Goal: Task Accomplishment & Management: Complete application form

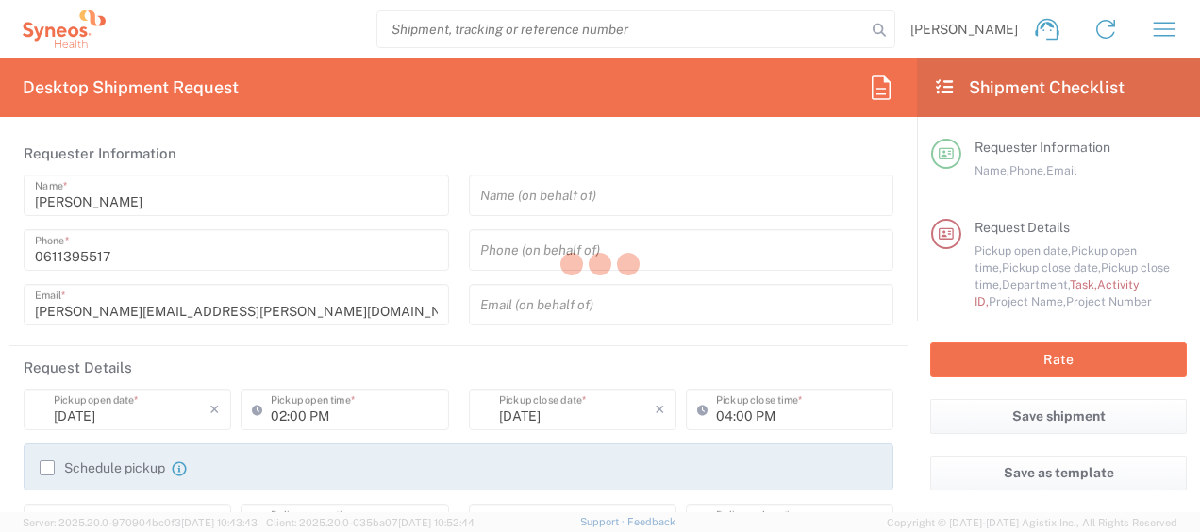
type input "4510"
type input "[GEOGRAPHIC_DATA]"
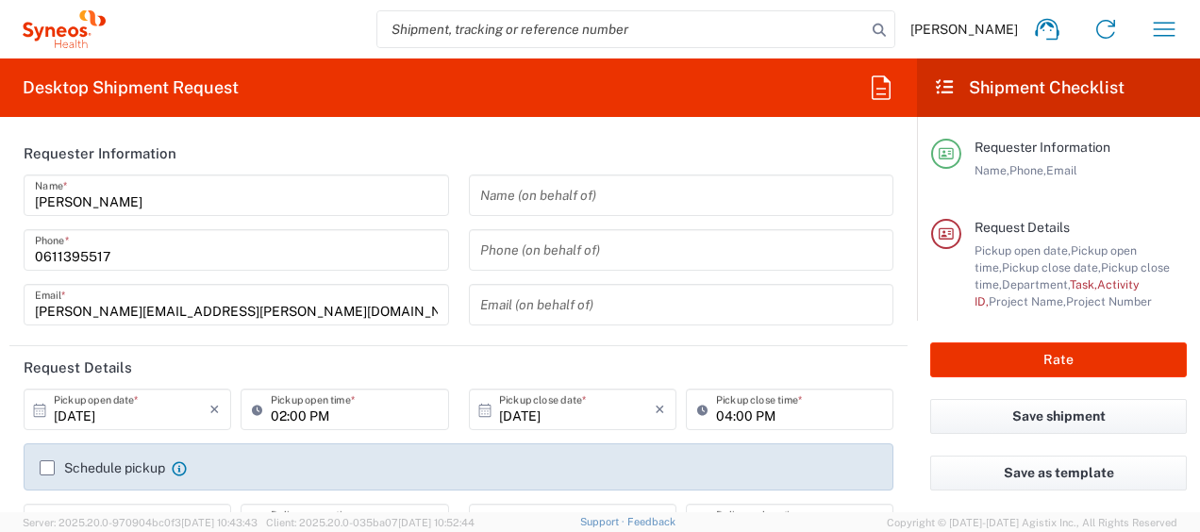
type input "Syneos Health France SARL"
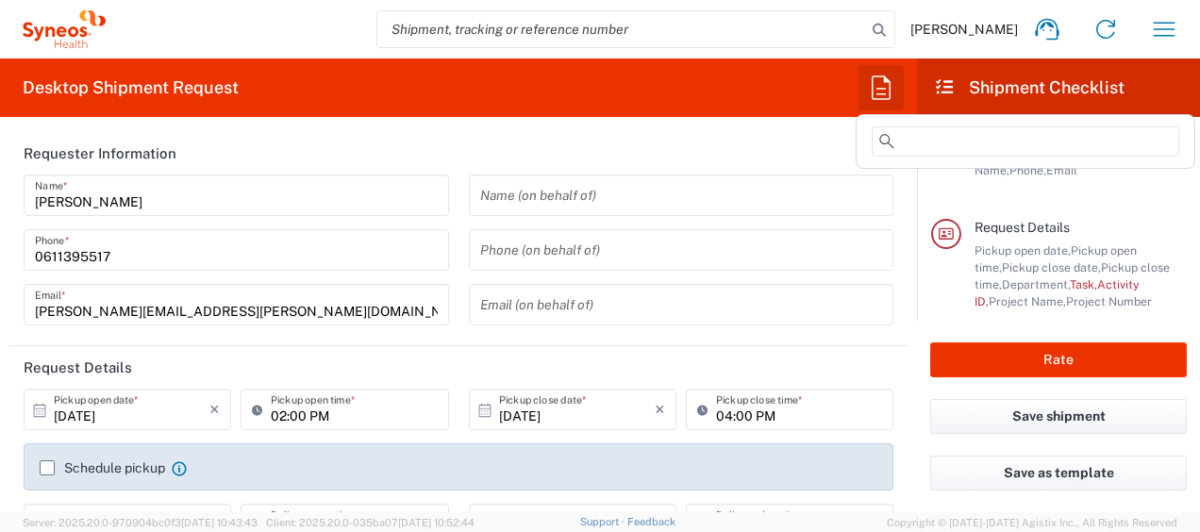
click at [888, 82] on icon "button" at bounding box center [881, 87] width 19 height 24
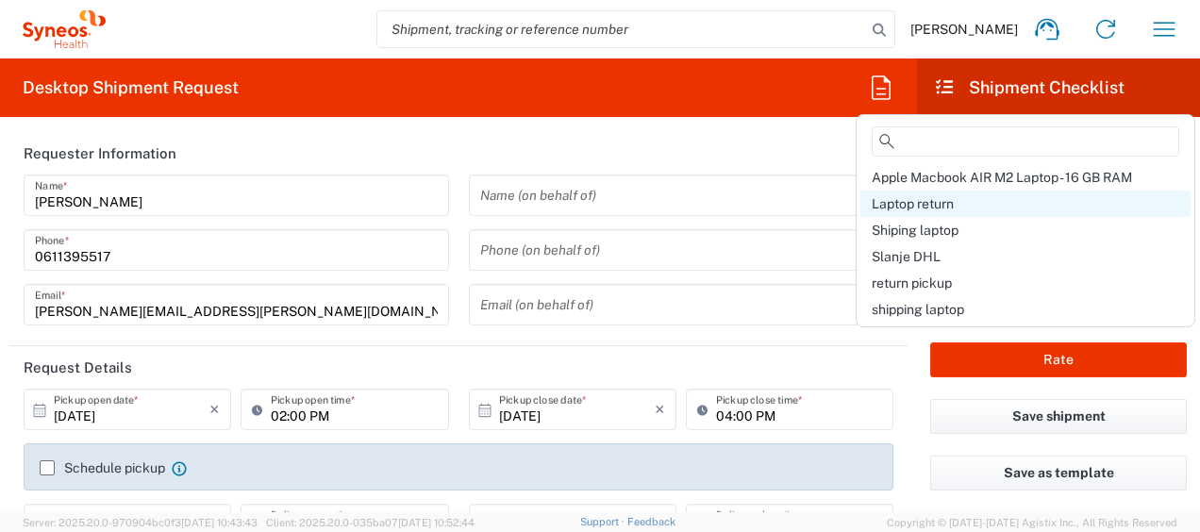
click at [918, 214] on div "Laptop return" at bounding box center [1026, 204] width 330 height 26
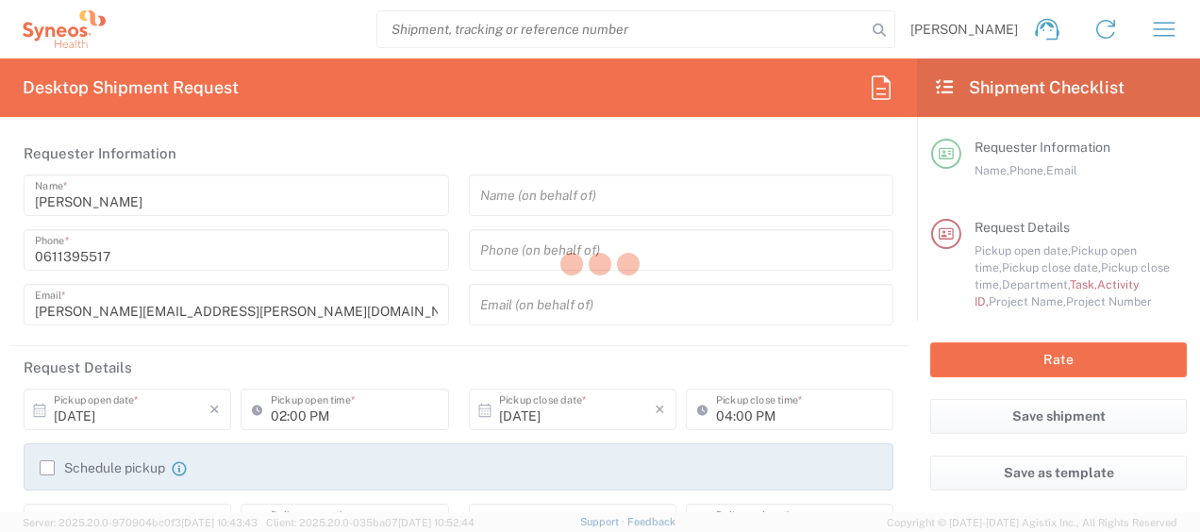
type input "Break/Fix"
type input "a220688"
type input "Syneos Health France SARL"
type input "25 boulevard Romain Rolland"
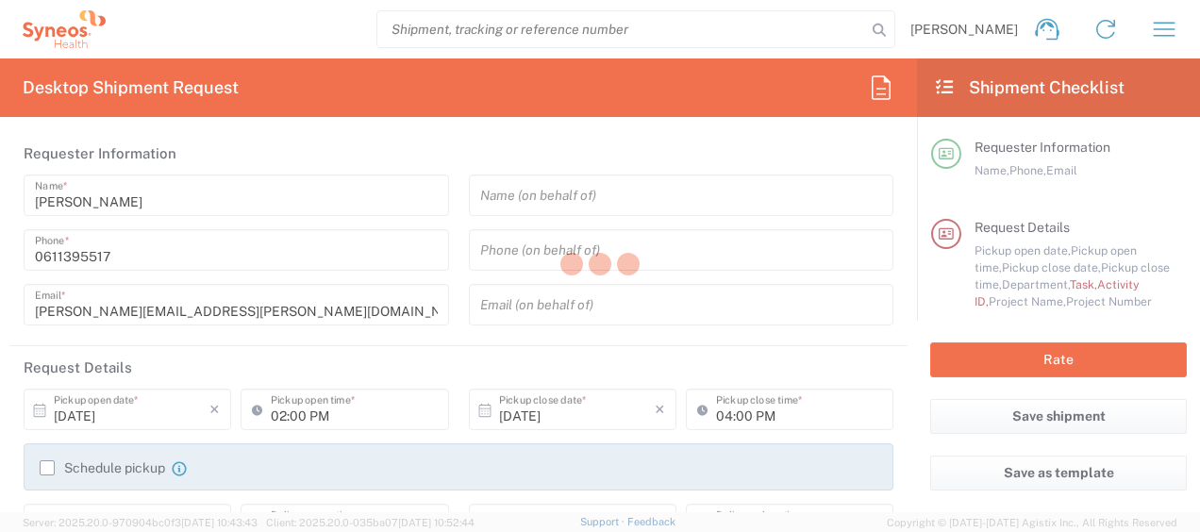
type input "5th Floor"
type input "Paris"
type input "France"
type input "75014"
type input "Javad Ghasemi"
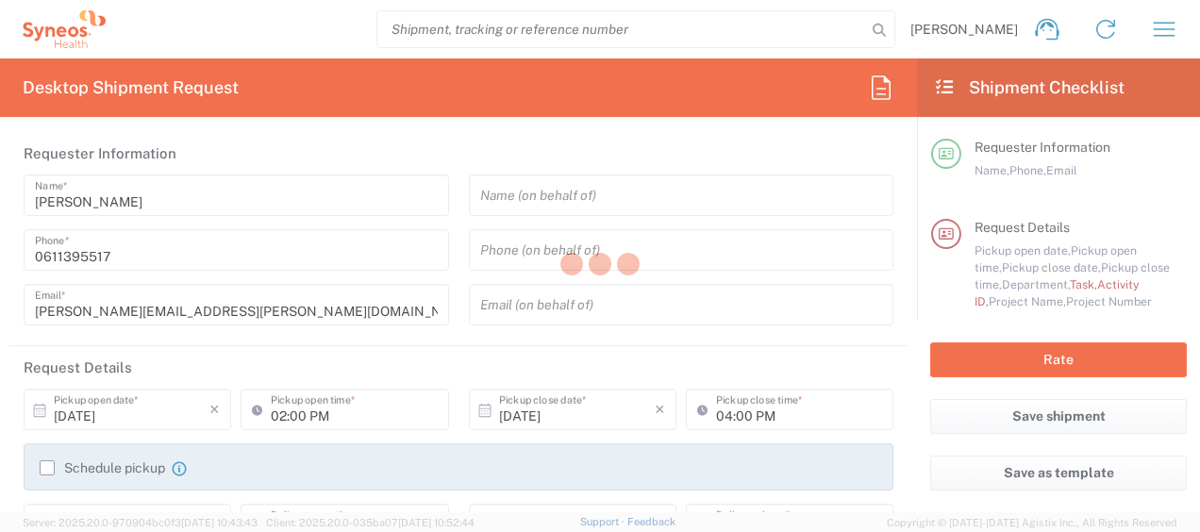
type input "0611395517"
type input "javad.ghasemi@syneoshealth.com"
type textarea "javad.ghasemi@syneoshealth.com"
type input "01:00 PM"
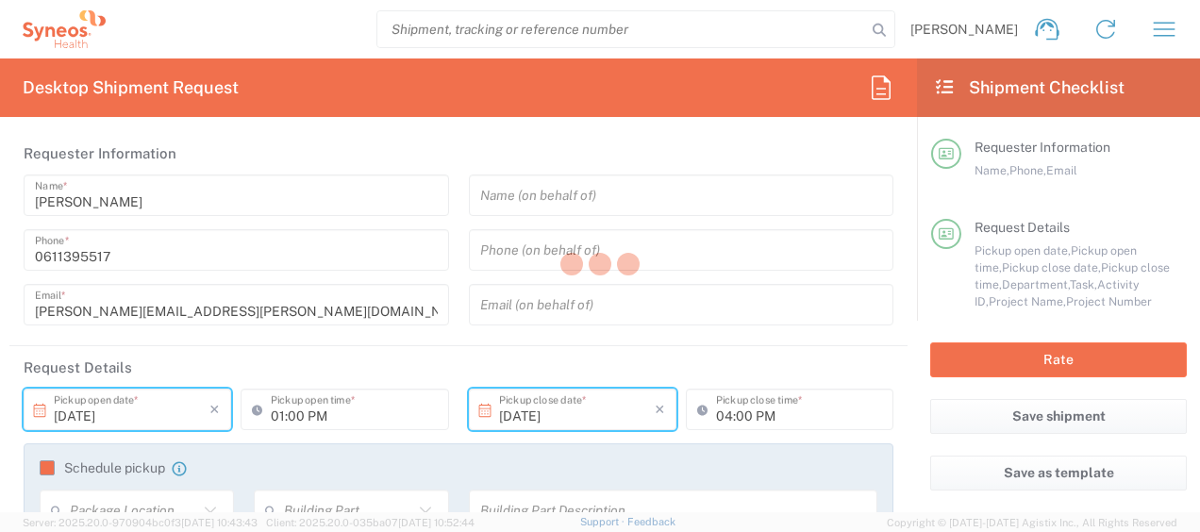
type input "4510 DEPARTMENTAL EXPENSE"
type input "Large Box"
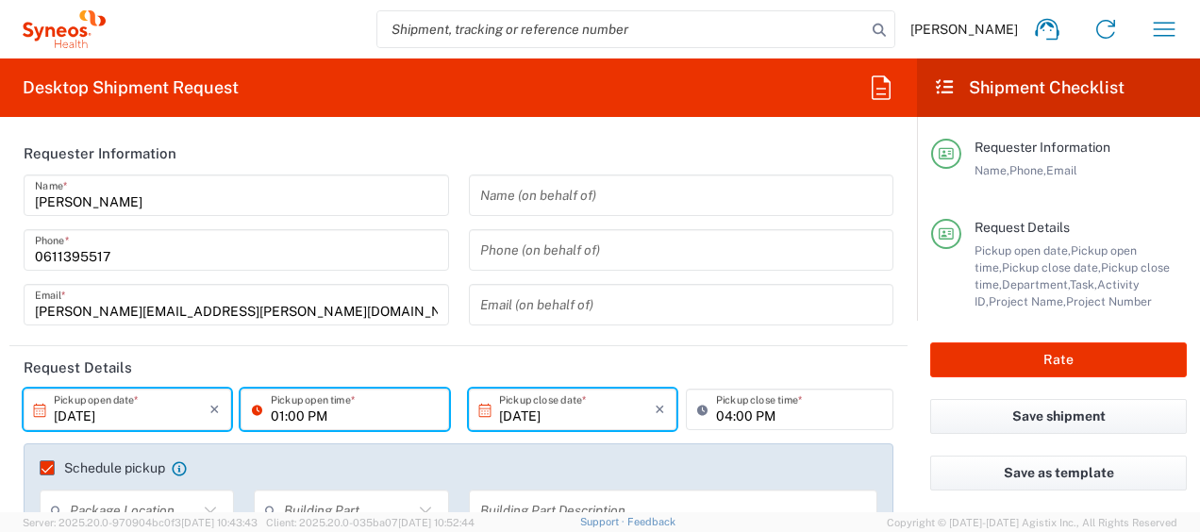
click at [276, 420] on input "01:00 PM" at bounding box center [354, 409] width 166 height 33
type input "03:00 PM"
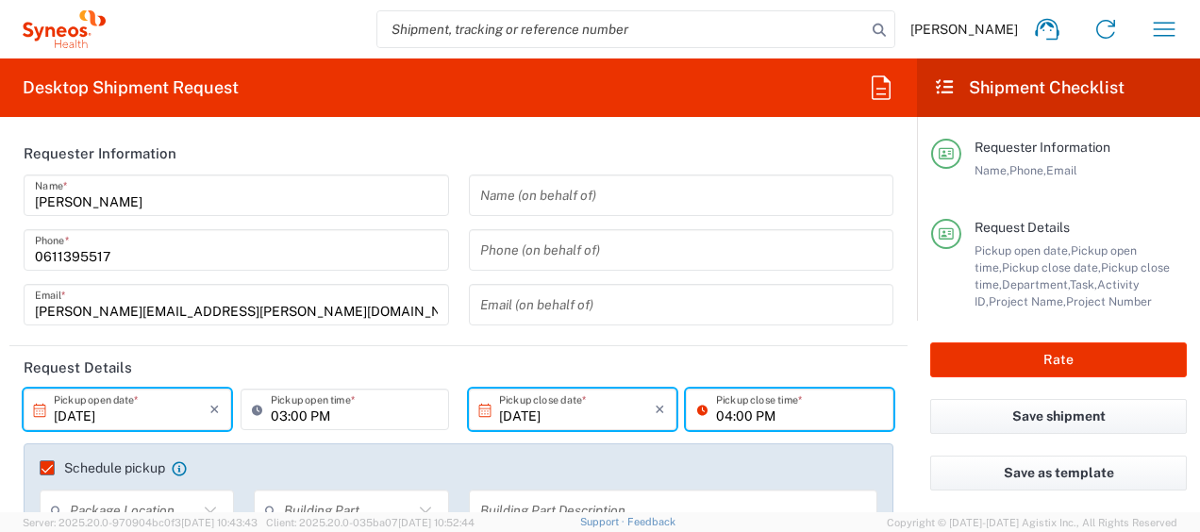
click at [716, 421] on input "04:00 PM" at bounding box center [799, 409] width 166 height 33
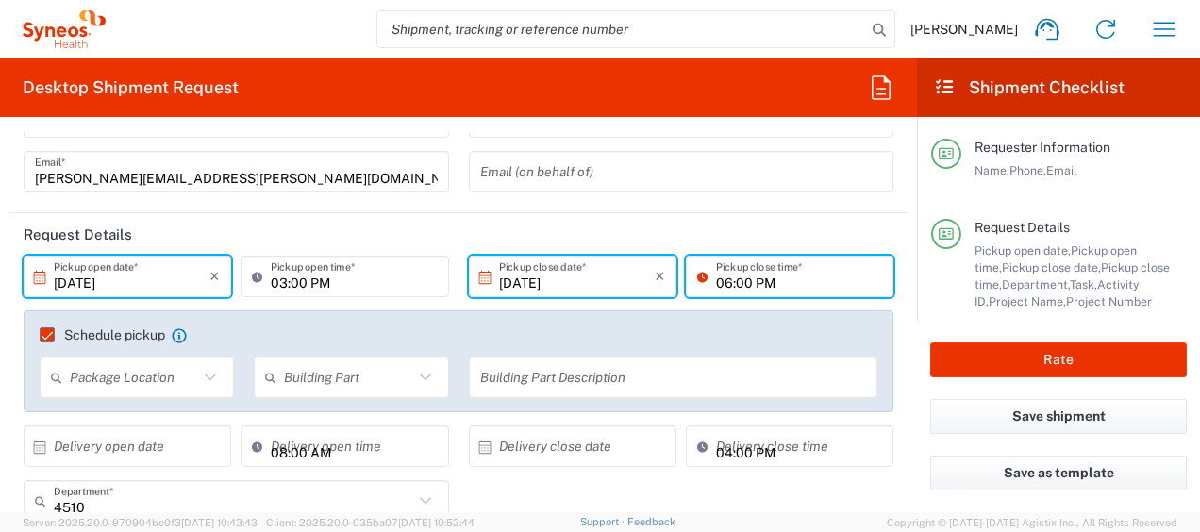
scroll to position [177, 0]
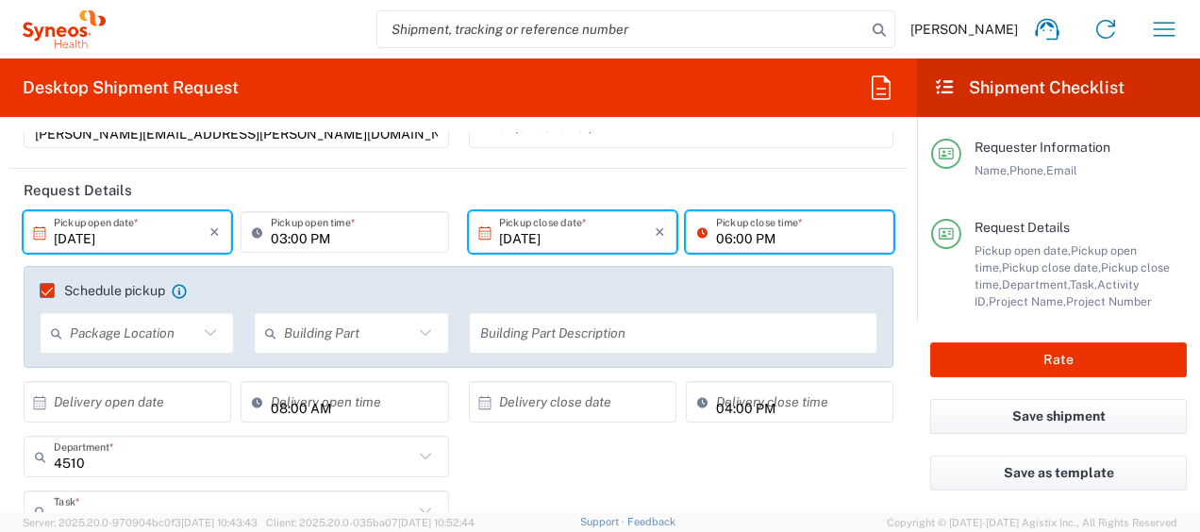
type input "06:00 PM"
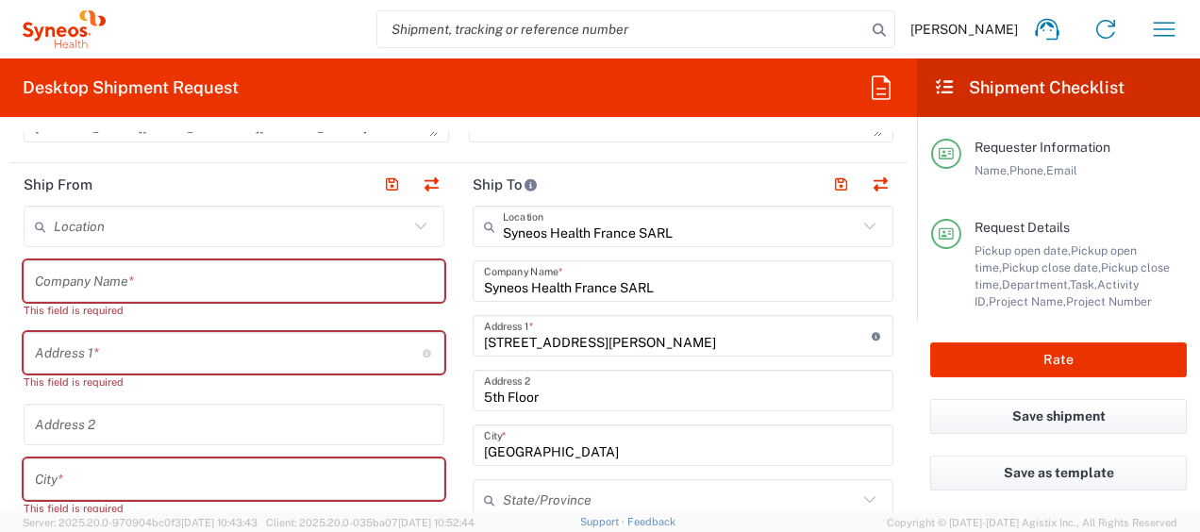
scroll to position [819, 0]
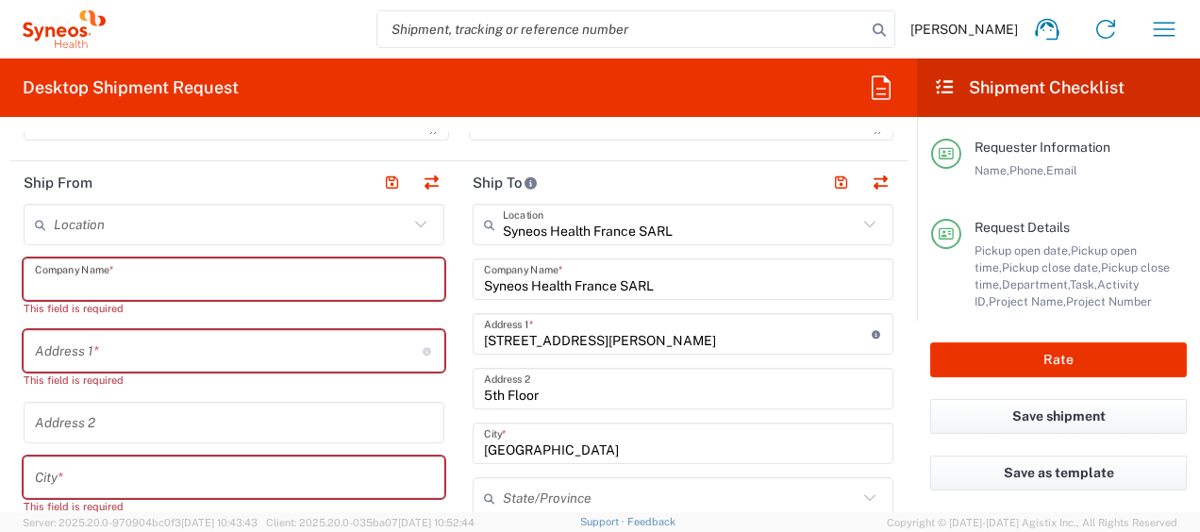
click at [110, 272] on input "text" at bounding box center [234, 279] width 398 height 33
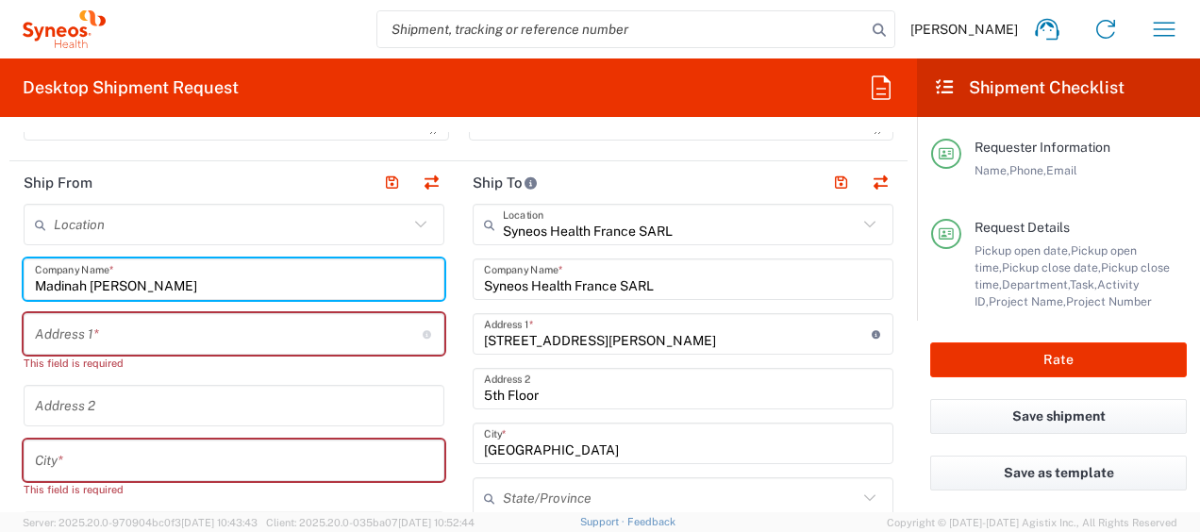
drag, startPoint x: 172, startPoint y: 278, endPoint x: 32, endPoint y: 285, distance: 139.8
click at [32, 285] on div "Madinah Corpuz Company Name *" at bounding box center [234, 280] width 421 height 42
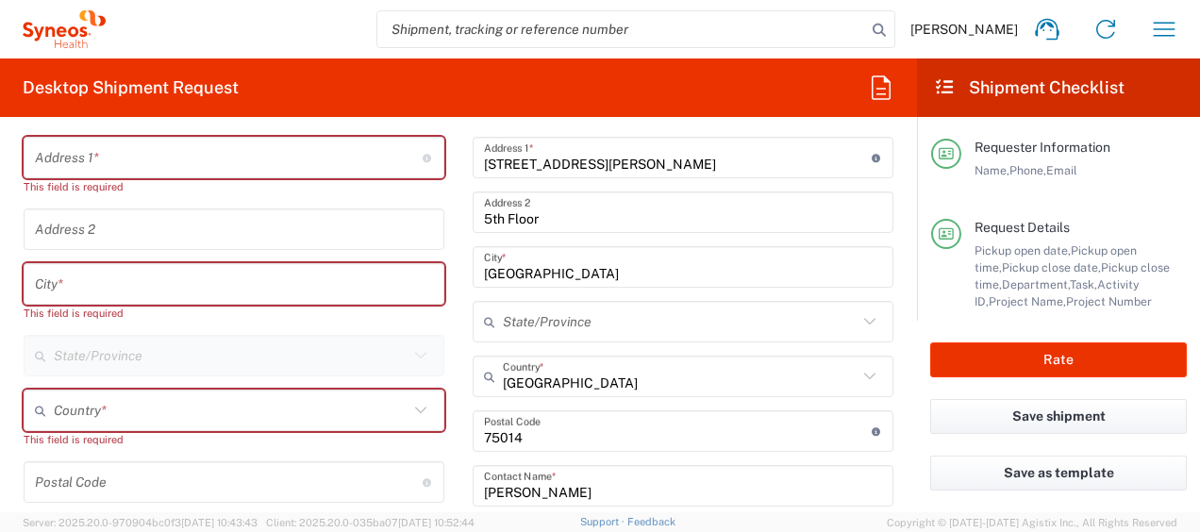
scroll to position [1125, 0]
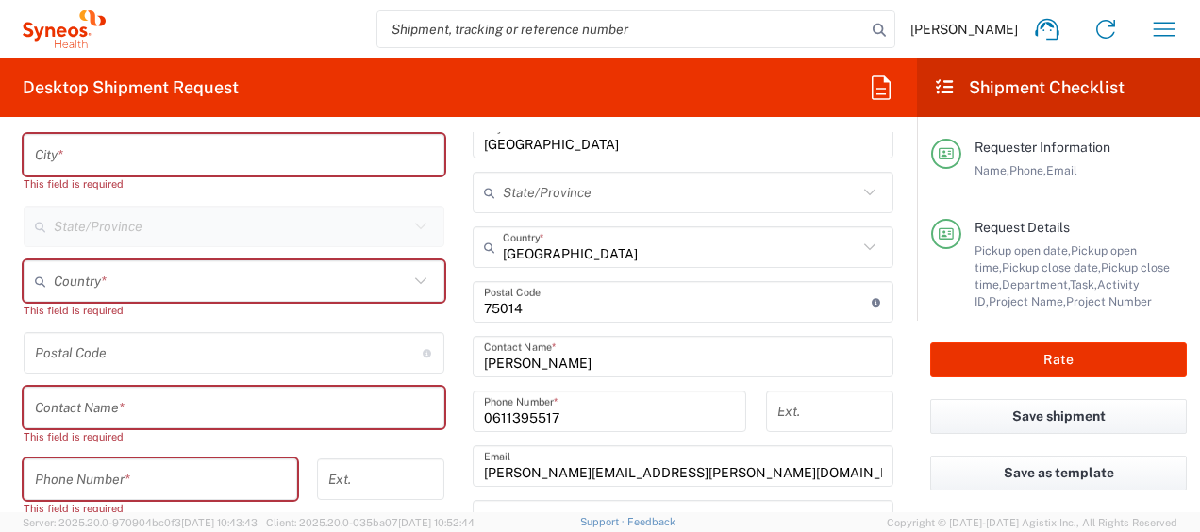
type input "Madinah Corpuz"
click at [78, 412] on input "text" at bounding box center [234, 408] width 398 height 33
paste input "Madinah Corpuz"
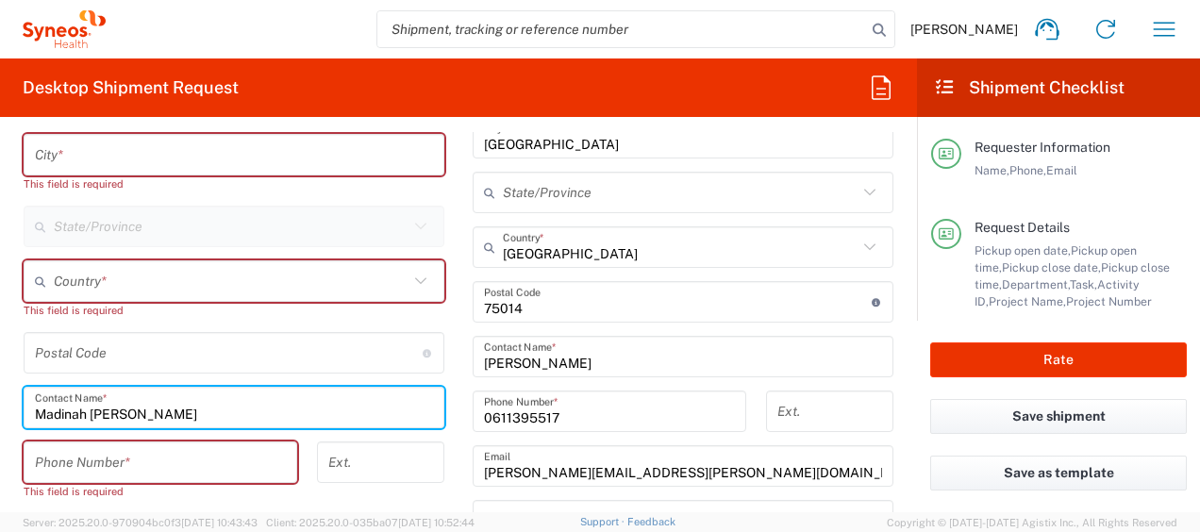
type input "Madinah Corpuz"
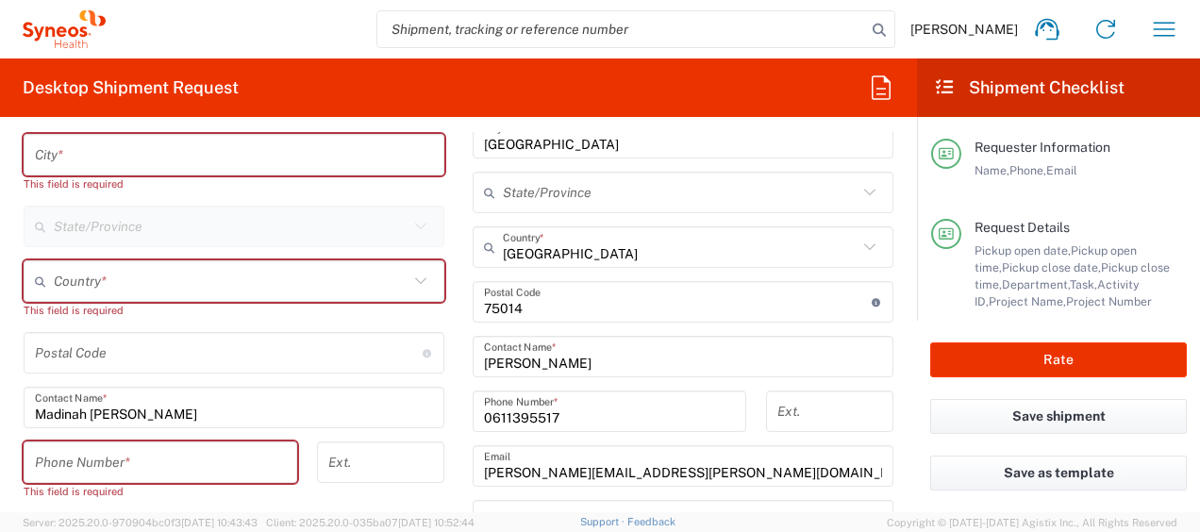
click at [160, 103] on agx-form-header "Desktop Shipment Request" at bounding box center [458, 88] width 917 height 59
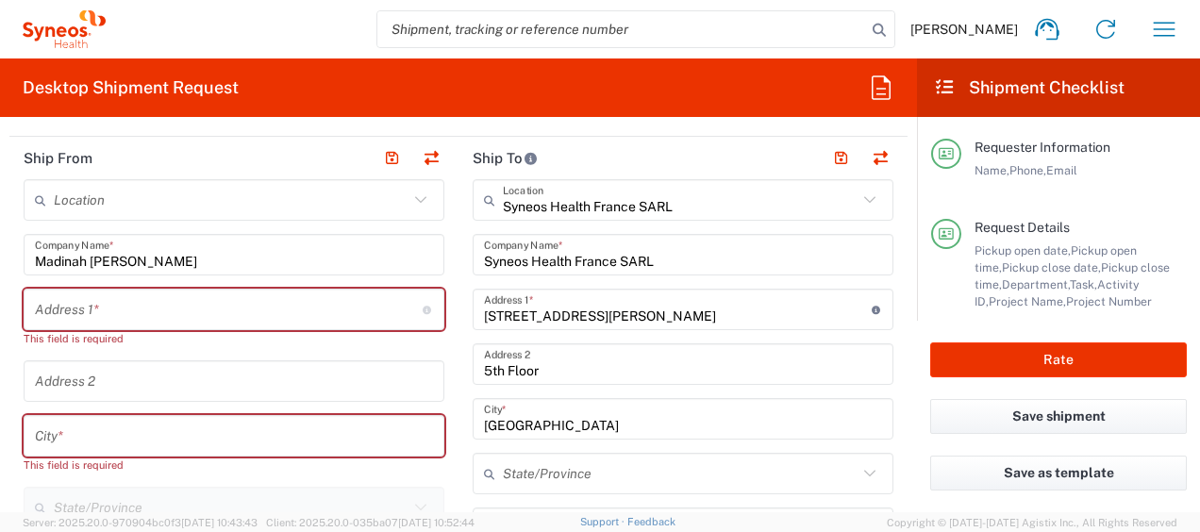
scroll to position [843, 0]
click at [94, 306] on input "text" at bounding box center [229, 310] width 388 height 33
paste input "Pepperhaugen 91"
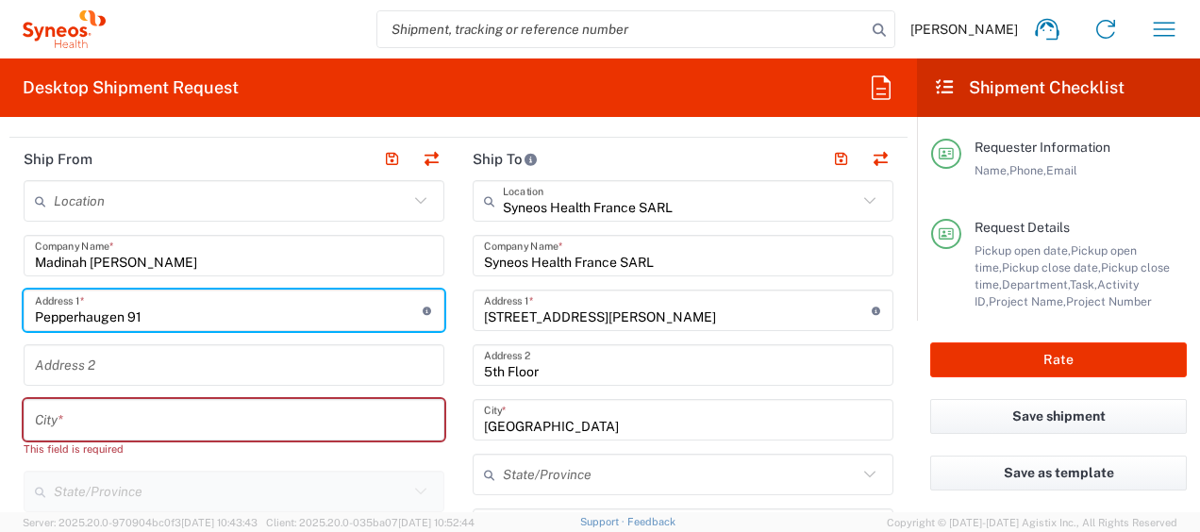
type input "Pepperhaugen 91"
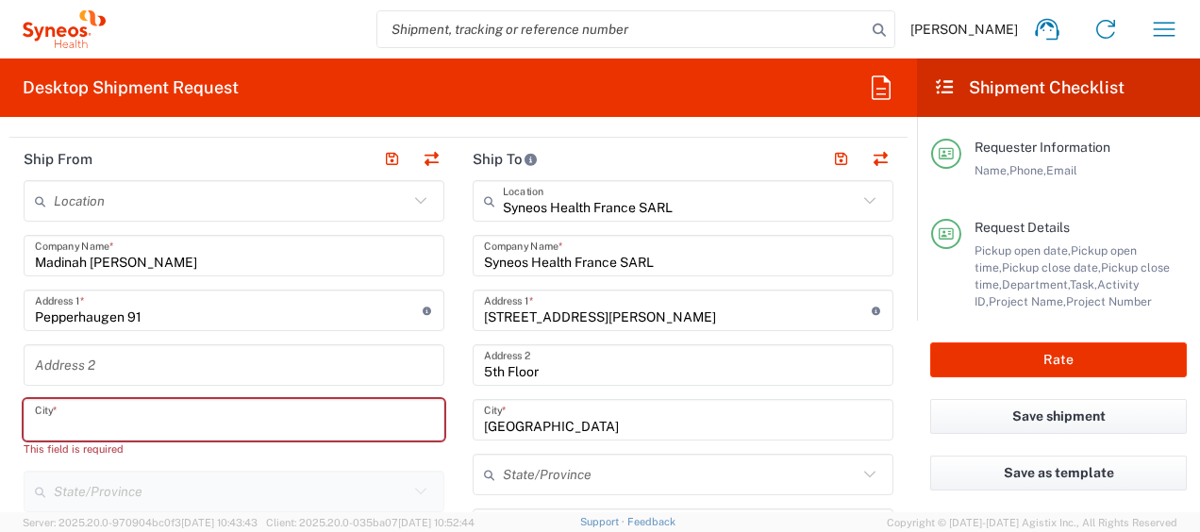
click at [140, 412] on input "text" at bounding box center [234, 420] width 398 height 33
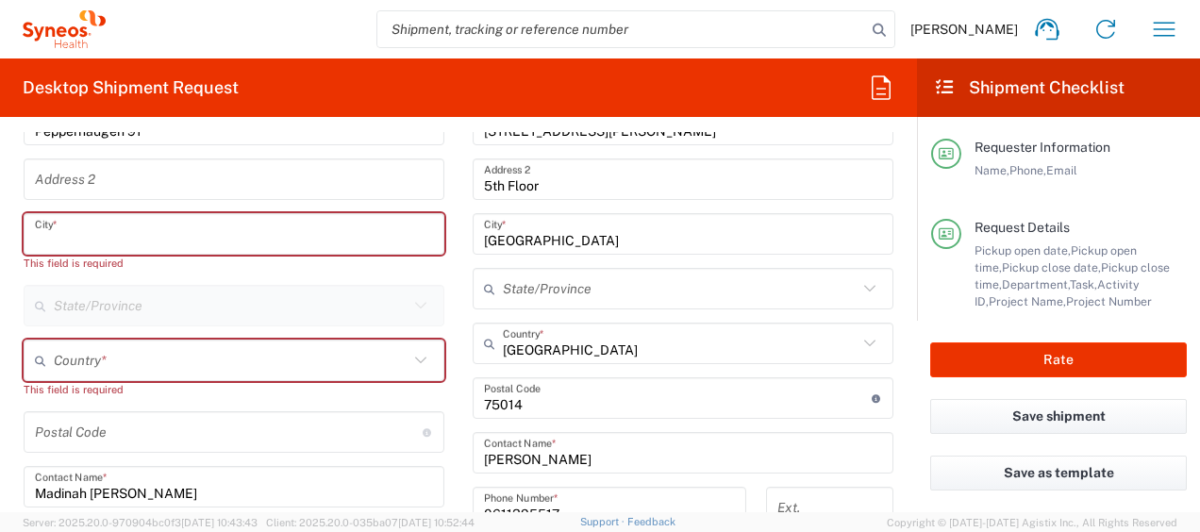
scroll to position [1029, 0]
click at [163, 364] on input "text" at bounding box center [231, 359] width 355 height 33
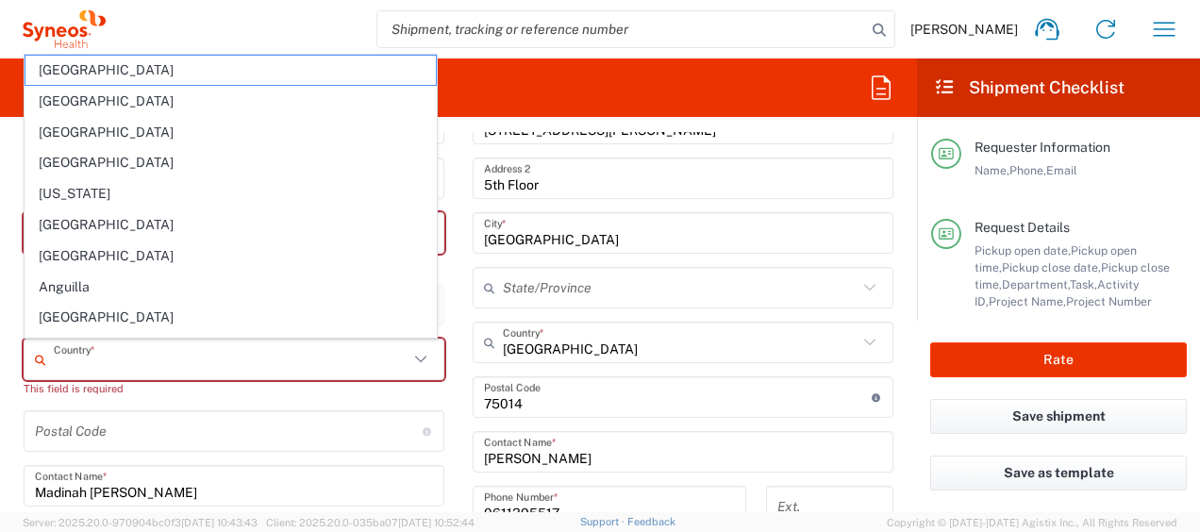
click at [163, 364] on input "text" at bounding box center [231, 359] width 355 height 33
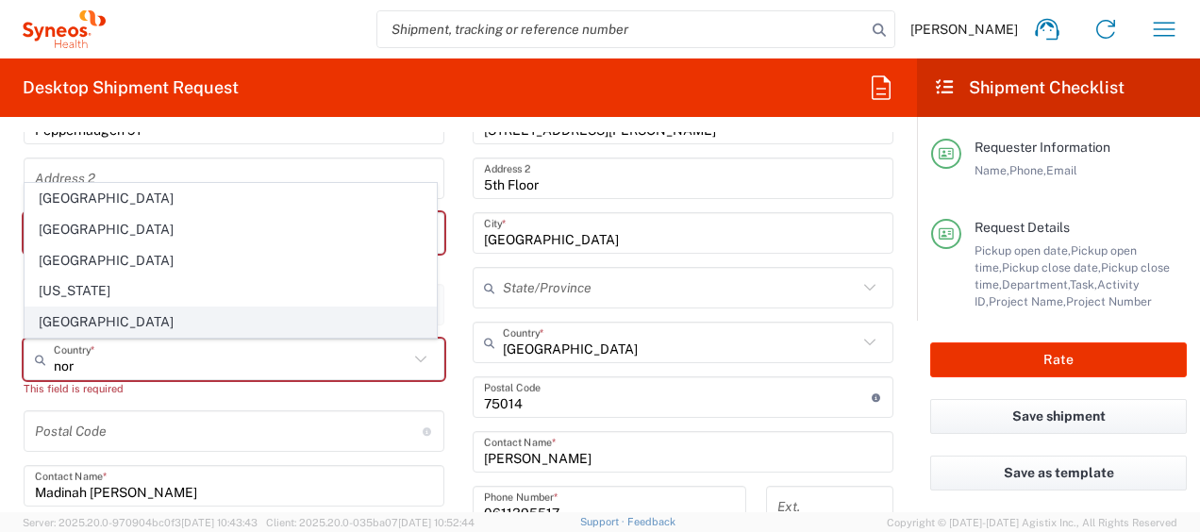
click at [151, 326] on span "Norway" at bounding box center [230, 322] width 410 height 29
type input "Norway"
type input "Sender/Shipper"
type input "Delivery Duty Paid"
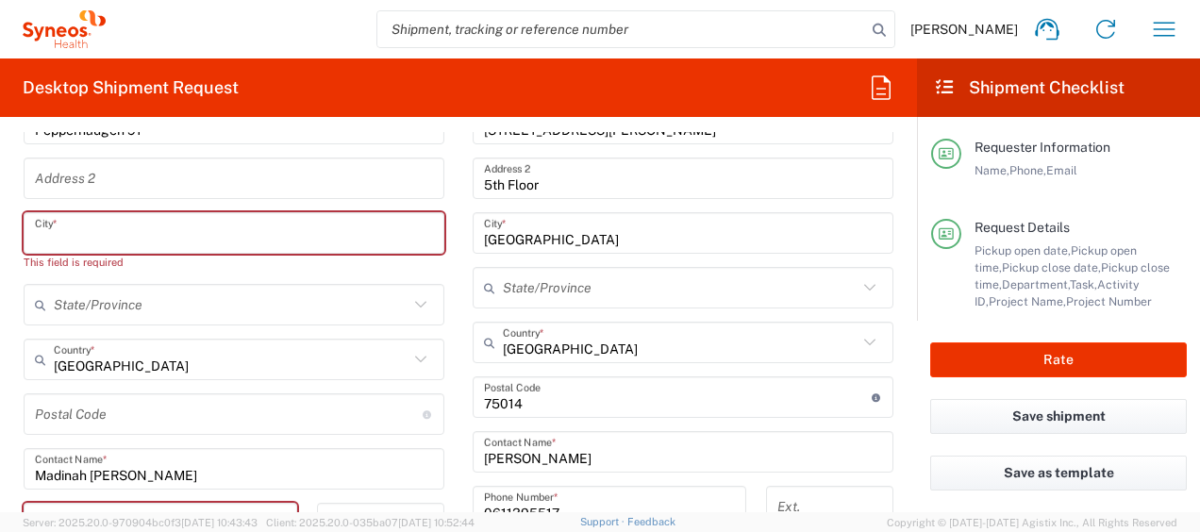
click at [97, 241] on input "text" at bounding box center [234, 233] width 398 height 33
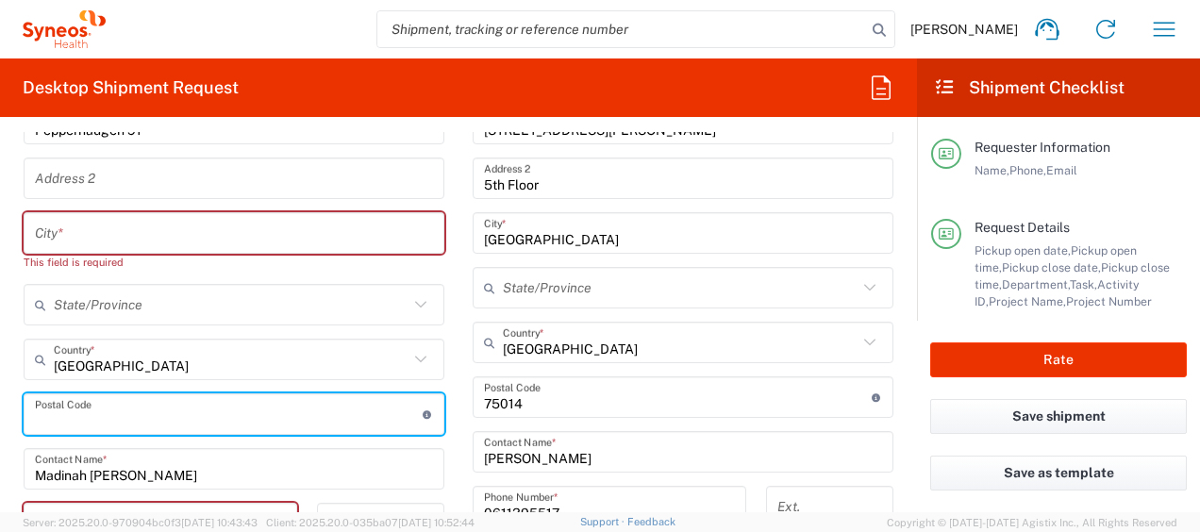
click at [95, 407] on input "undefined" at bounding box center [229, 414] width 388 height 33
paste input "4083"
type input "4083"
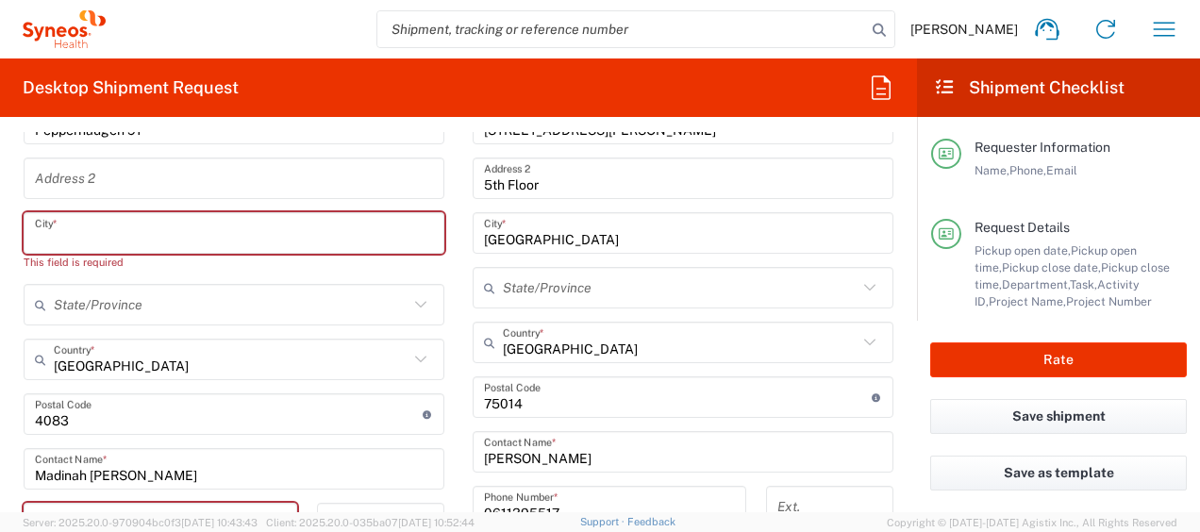
click at [90, 238] on input "text" at bounding box center [234, 233] width 398 height 33
paste input "Hundvåg"
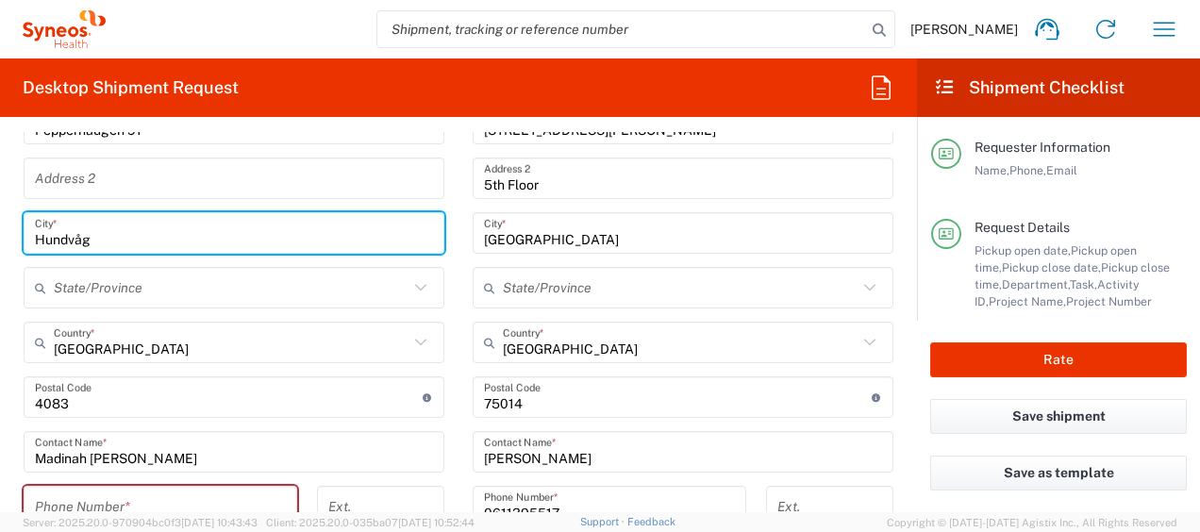
type input "Hundvåg"
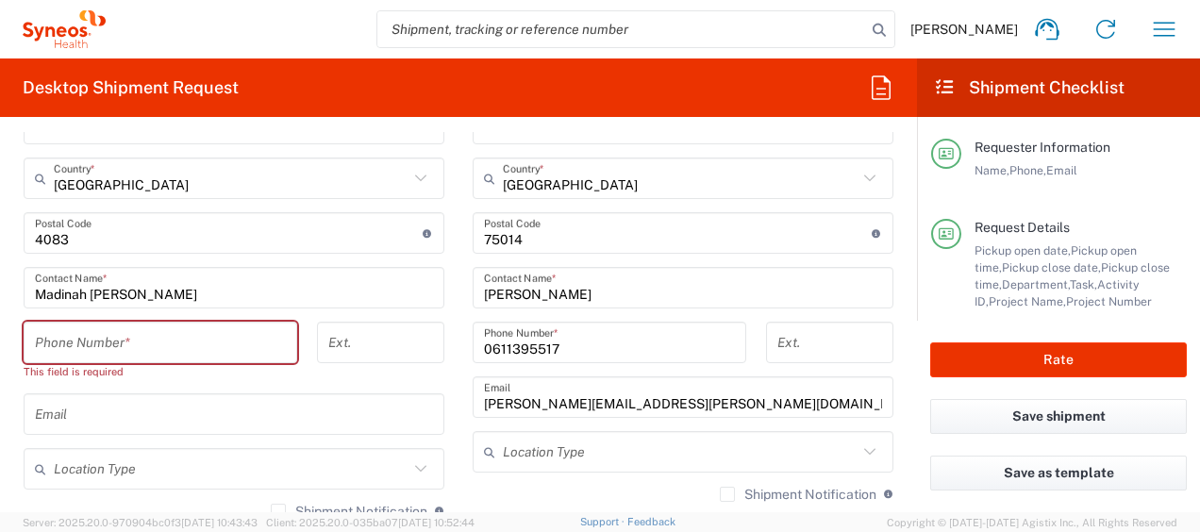
scroll to position [1196, 0]
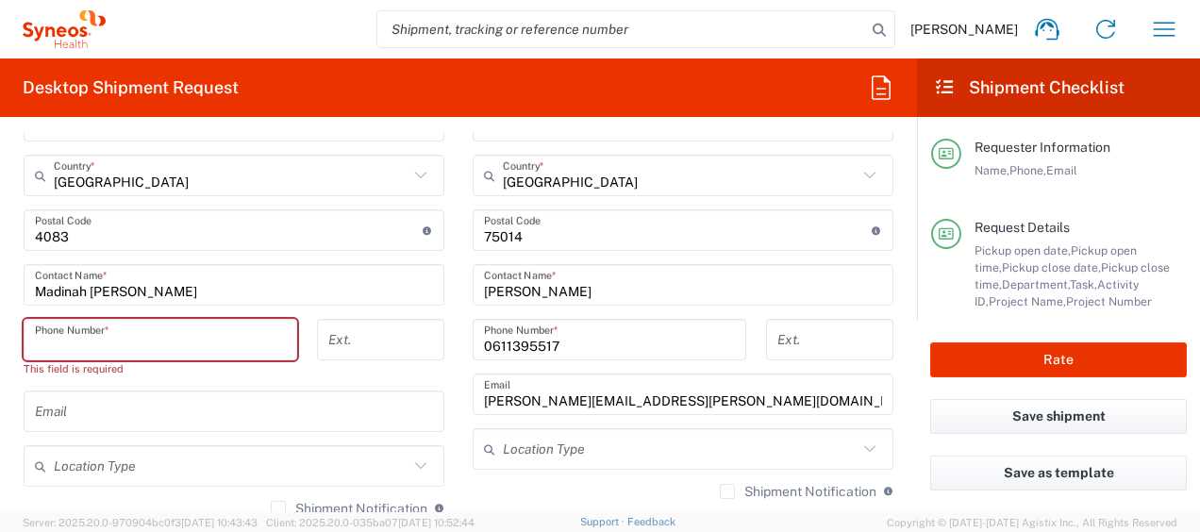
click at [179, 349] on input "tel" at bounding box center [160, 340] width 251 height 33
paste input "+4740561815"
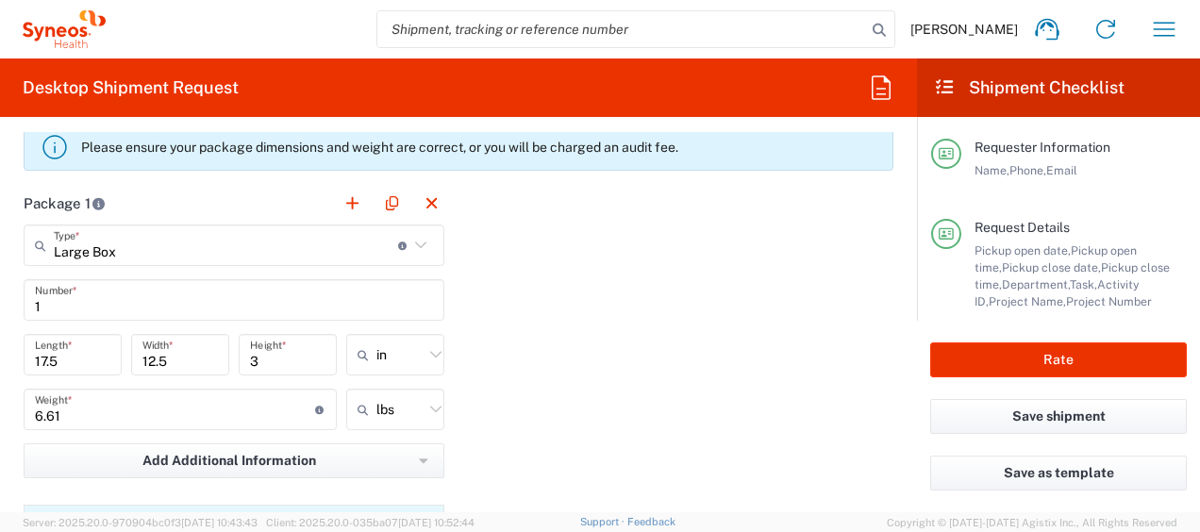
scroll to position [1859, 0]
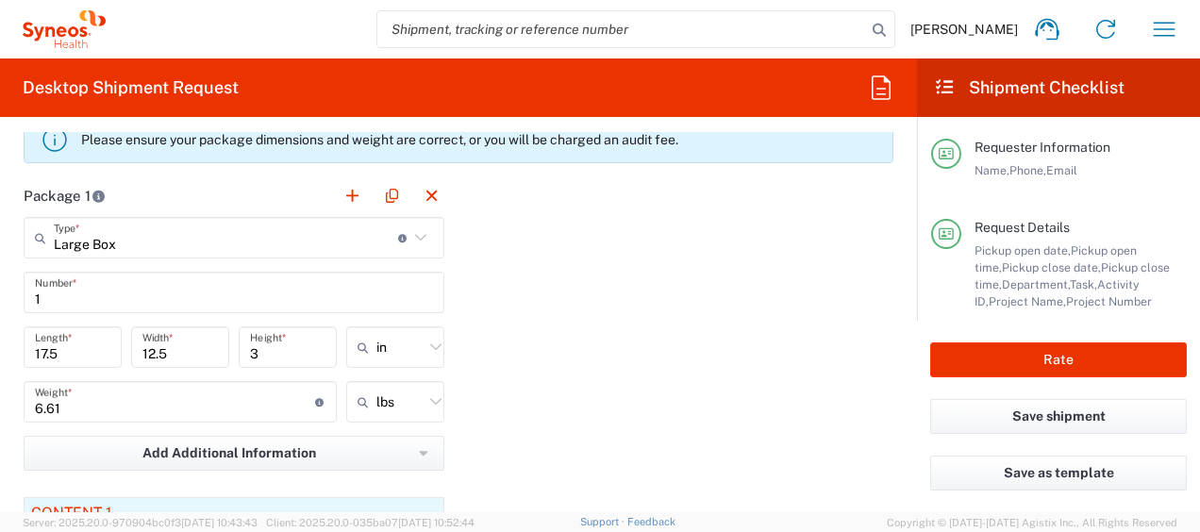
type input "+4740561815"
click at [411, 343] on input "text" at bounding box center [399, 347] width 47 height 30
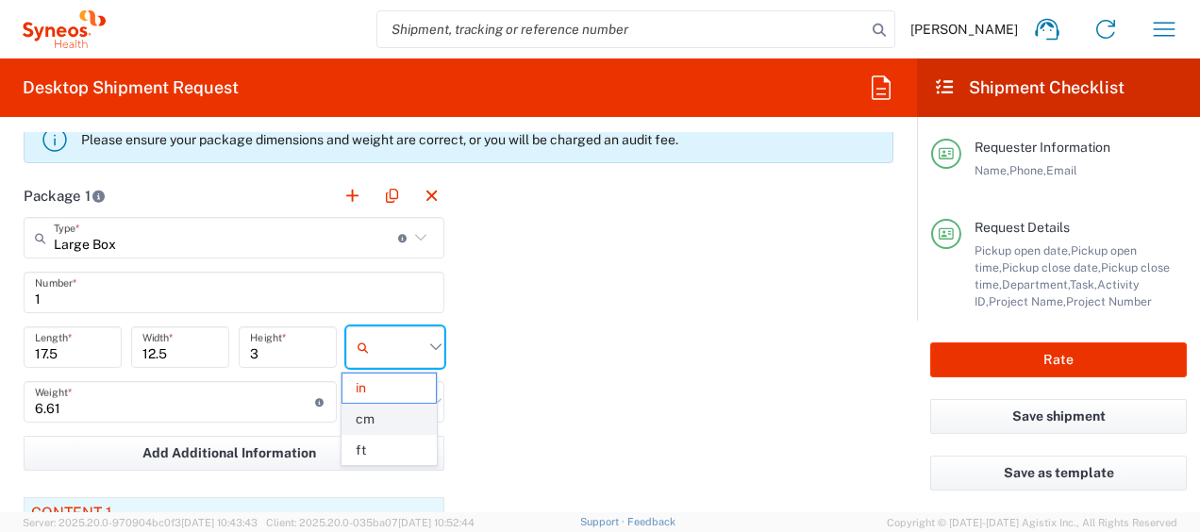
click at [433, 412] on span "cm" at bounding box center [389, 419] width 92 height 29
type input "44.45"
type input "31.75"
type input "7.62"
type input "cm"
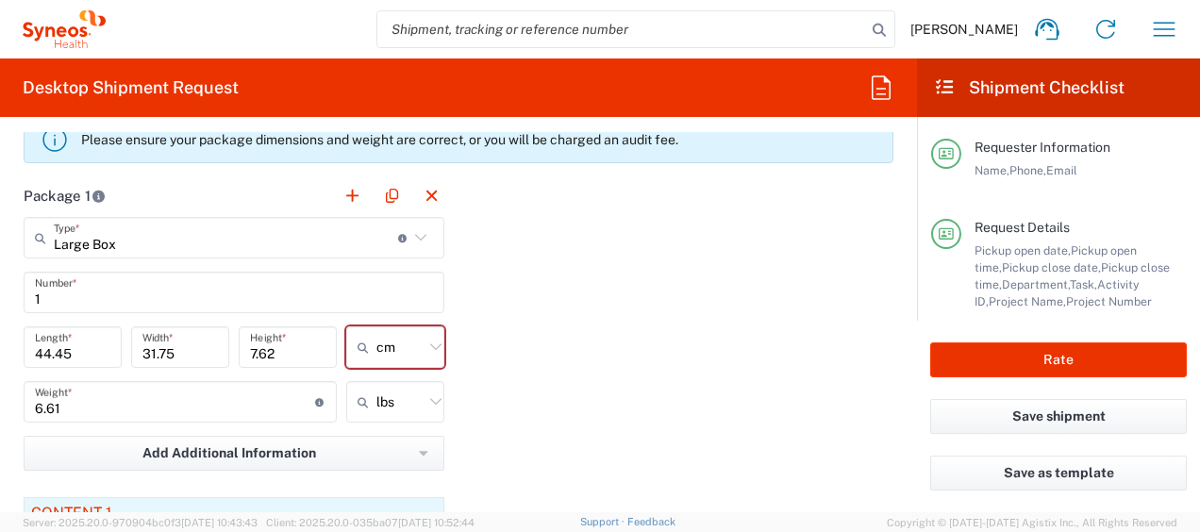
click at [424, 406] on icon at bounding box center [436, 402] width 25 height 25
click at [396, 473] on span "kgs" at bounding box center [389, 474] width 92 height 29
type input "3"
type input "kgs"
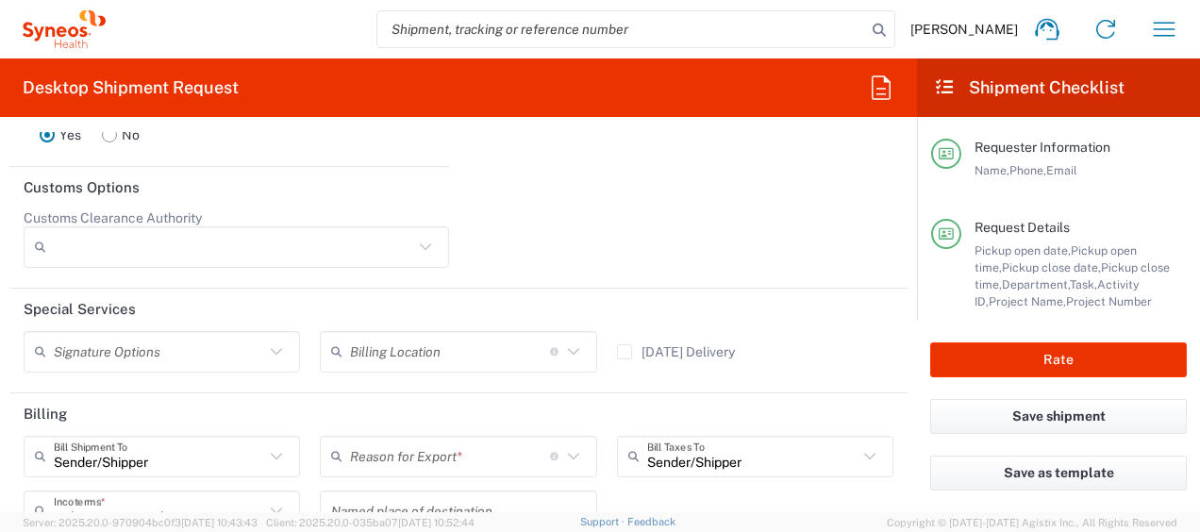
scroll to position [2772, 0]
click at [477, 450] on input "text" at bounding box center [450, 455] width 200 height 33
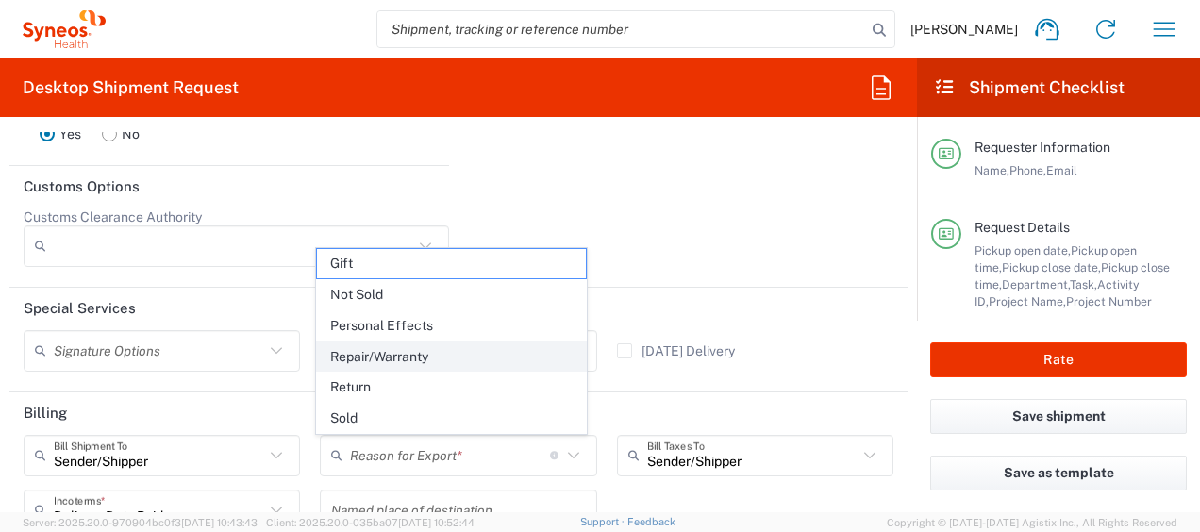
click at [457, 368] on span "Repair/Warranty" at bounding box center [451, 357] width 268 height 29
type input "Repair/Warranty"
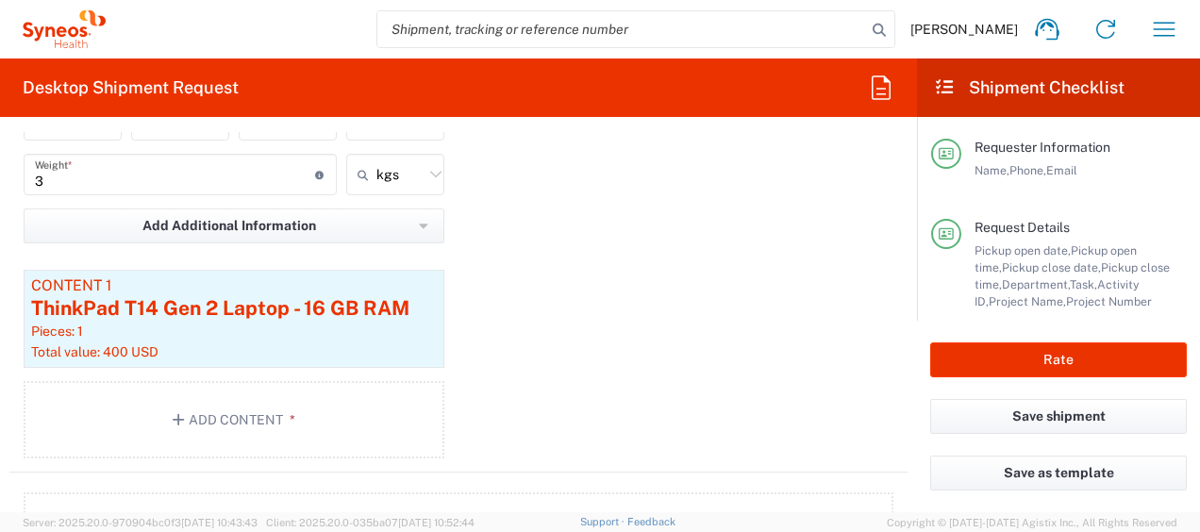
scroll to position [2087, 0]
click at [242, 425] on button "Add Content *" at bounding box center [234, 418] width 421 height 77
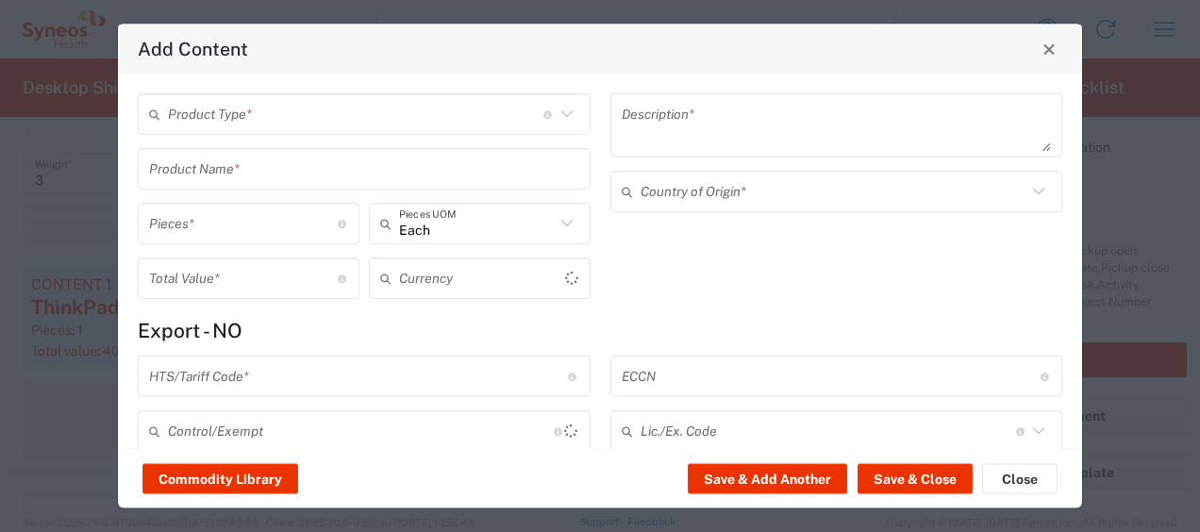
type input "US Dollar"
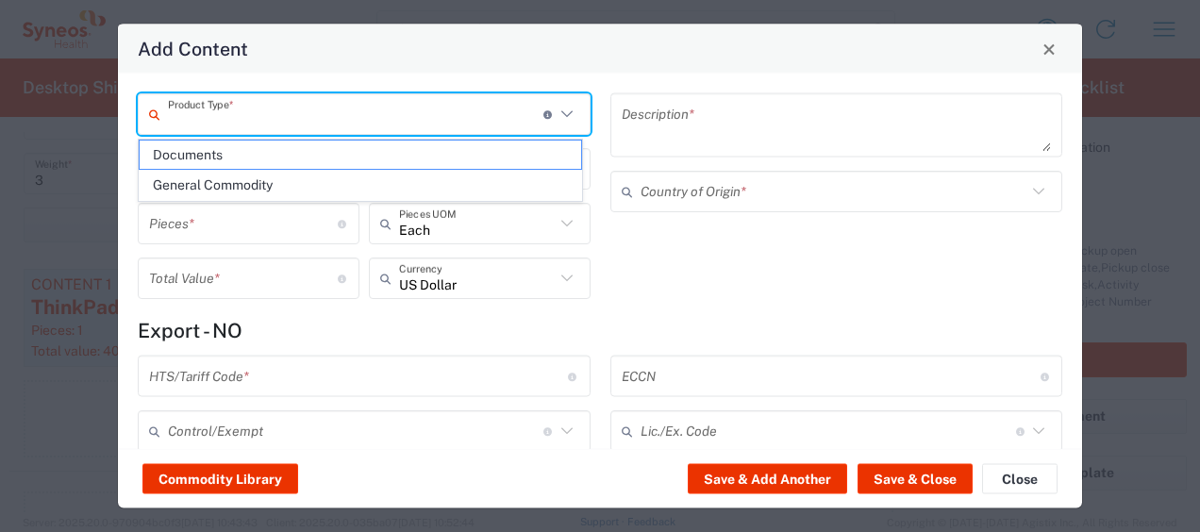
click at [309, 124] on input "text" at bounding box center [356, 113] width 376 height 33
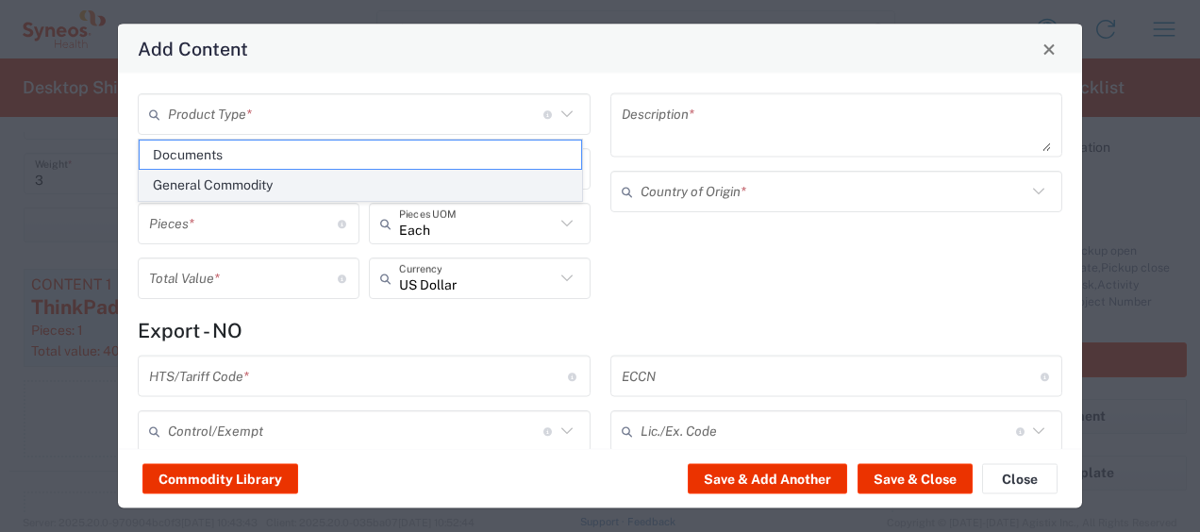
click at [330, 179] on span "General Commodity" at bounding box center [361, 185] width 442 height 29
type input "General Commodity"
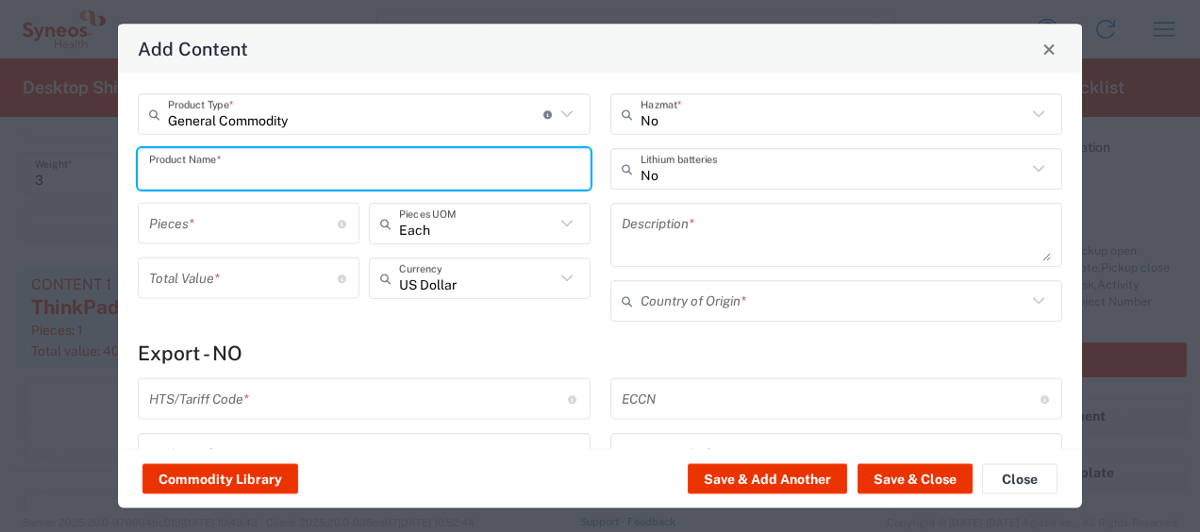
click at [272, 170] on input "text" at bounding box center [364, 168] width 430 height 33
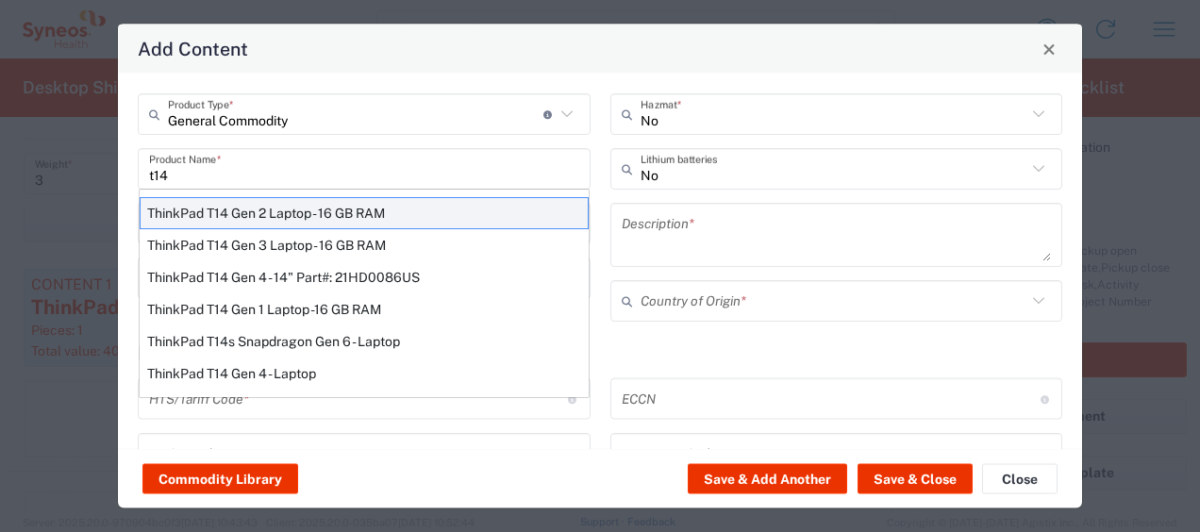
click at [303, 220] on div "ThinkPad T14 Gen 2 Laptop - 16 GB RAM" at bounding box center [364, 213] width 449 height 32
type input "ThinkPad T14 Gen 2 Laptop - 16 GB RAM"
type input "1"
type textarea "Intel Core i7-1156G7 vProÂ® Processor - 14"- 16 GB RAM - 512 GB SSD"
type input "China"
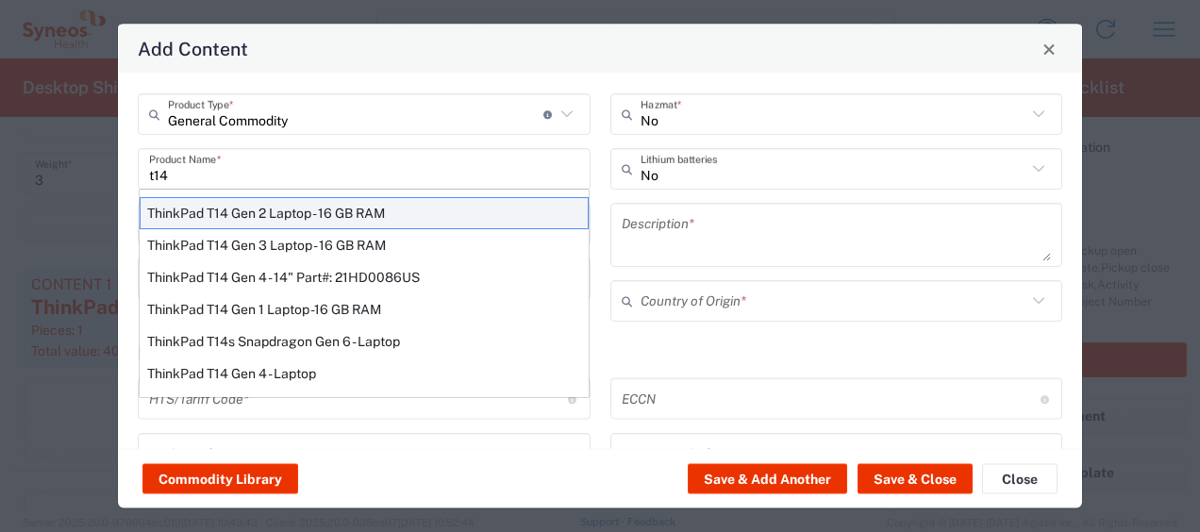
type input "8471300100"
type input "BIS"
type input "5A992.c"
type input "Yes"
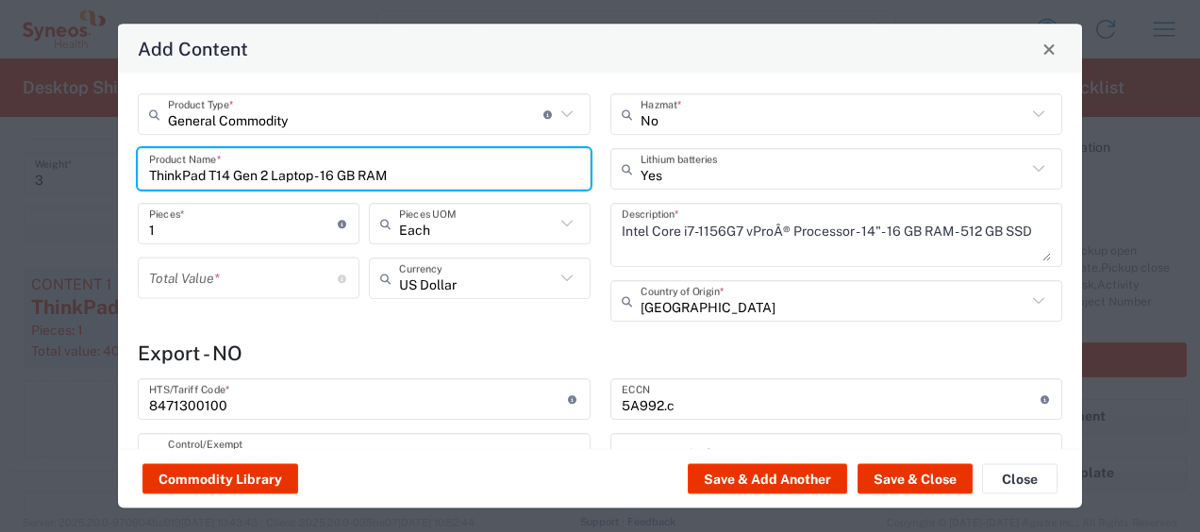
type input "NLR - No License Required"
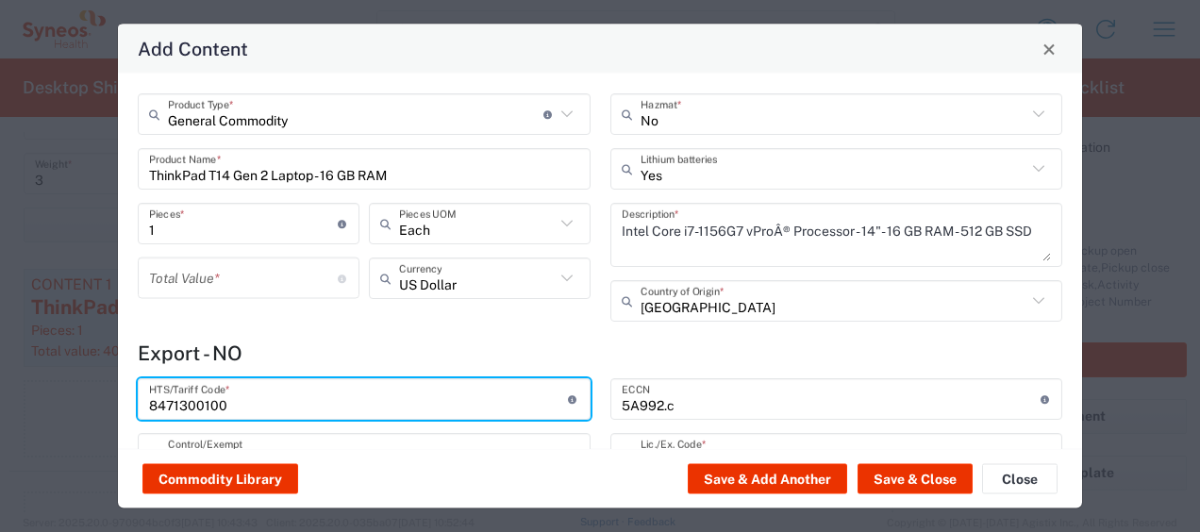
drag, startPoint x: 251, startPoint y: 406, endPoint x: 107, endPoint y: 377, distance: 147.1
click at [107, 377] on div "Add Content General Commodity Product Type * Document: Paper document generated…" at bounding box center [600, 266] width 1200 height 532
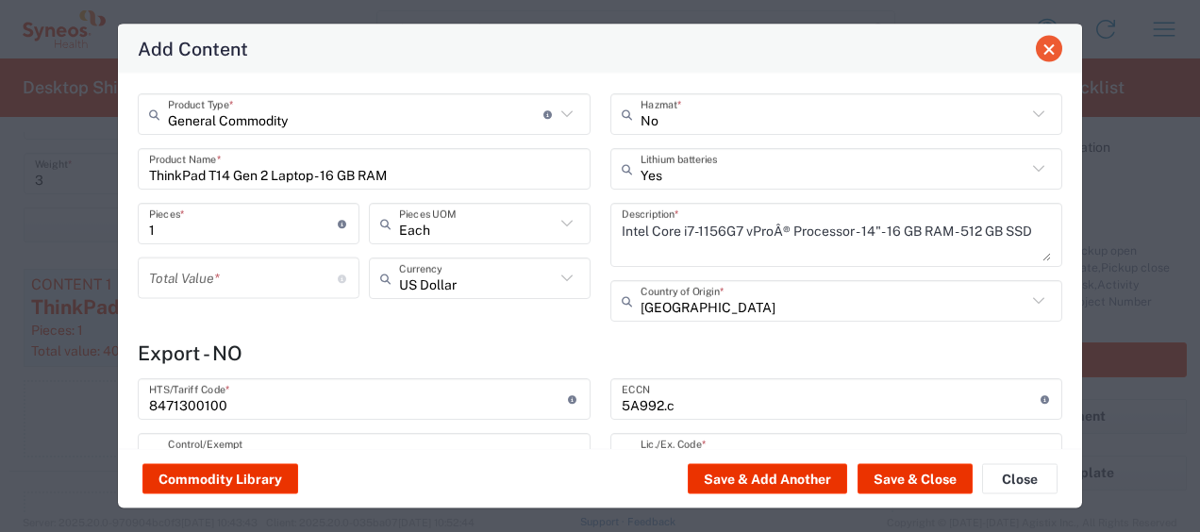
click at [1049, 55] on span "Close" at bounding box center [1049, 48] width 13 height 13
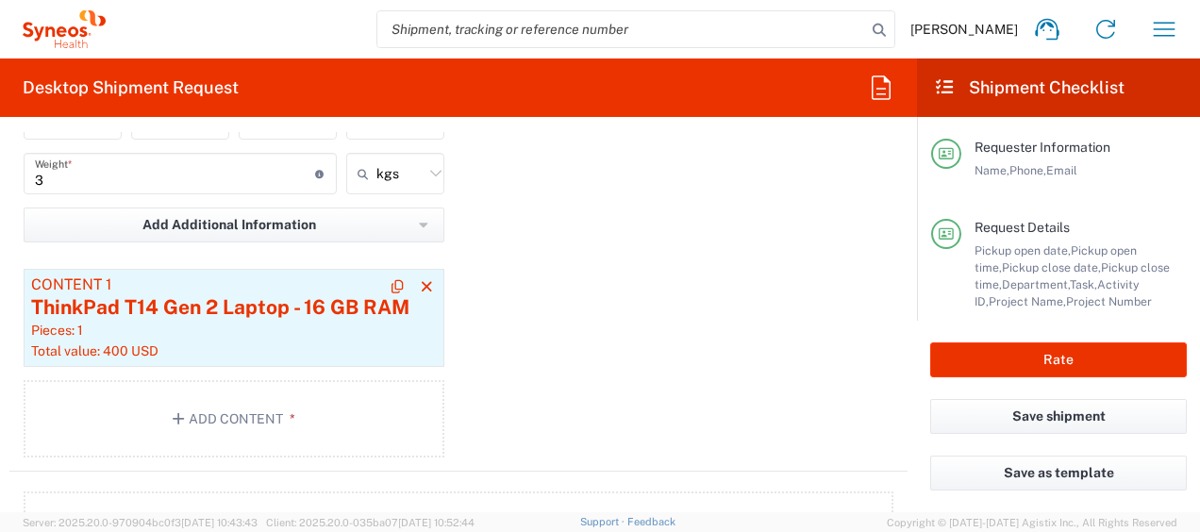
click at [318, 291] on div "Content 1" at bounding box center [234, 284] width 406 height 17
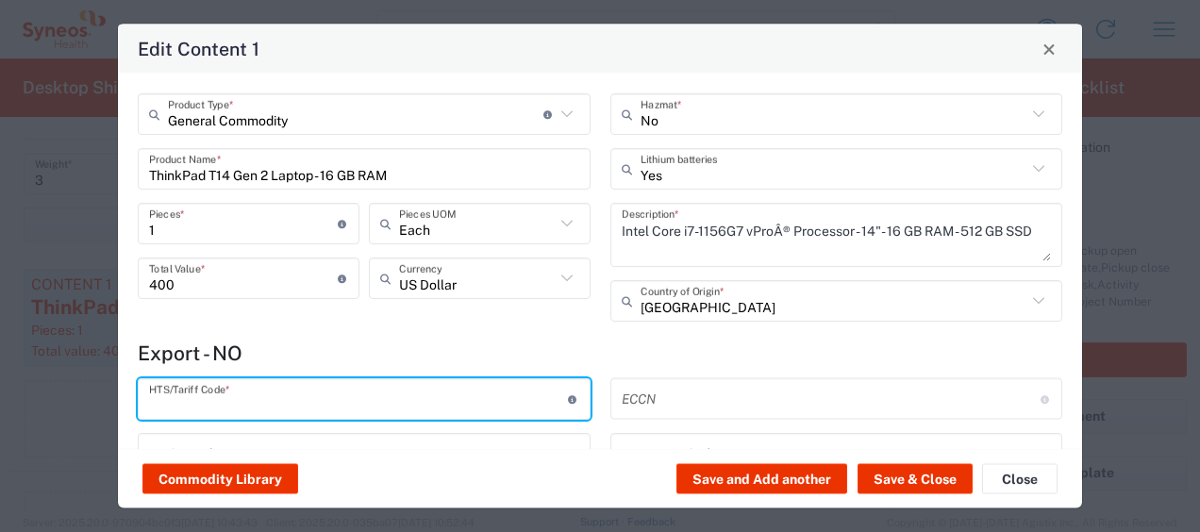
click at [232, 390] on input "text" at bounding box center [358, 398] width 419 height 33
paste input "8471300100"
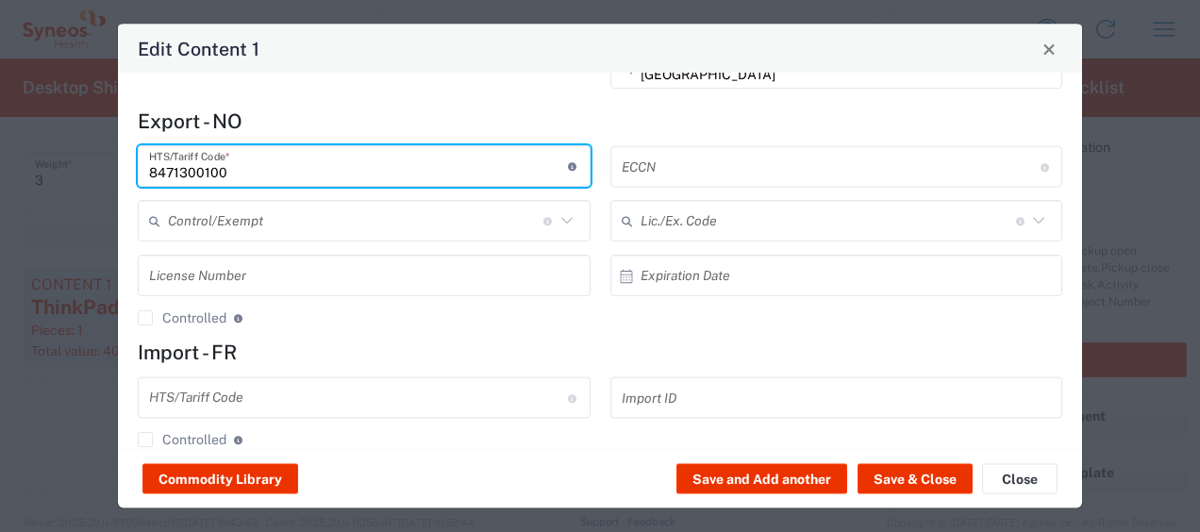
scroll to position [403, 0]
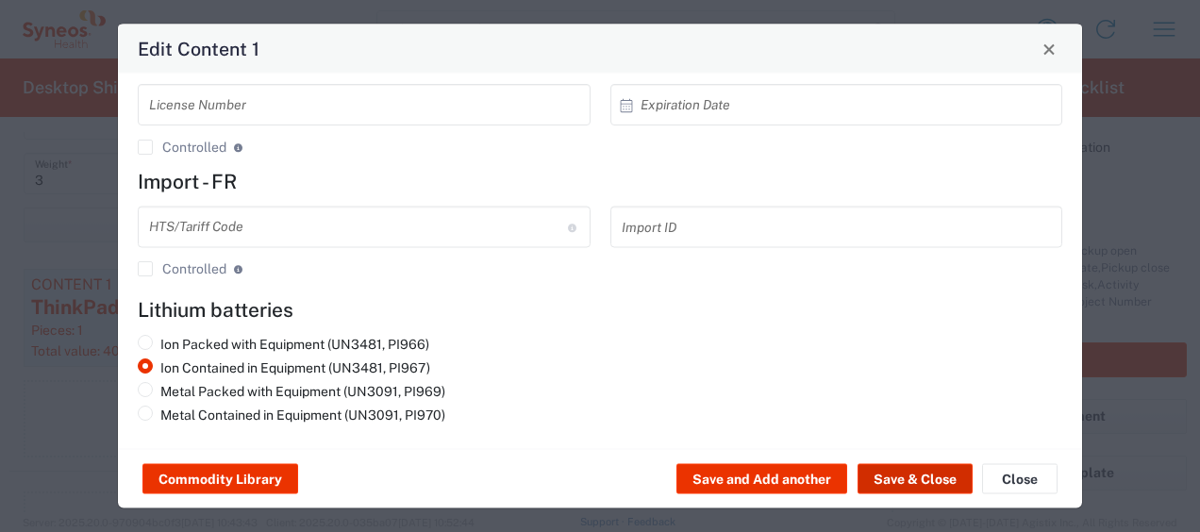
type input "8471300100"
click at [911, 479] on button "Save & Close" at bounding box center [915, 479] width 115 height 30
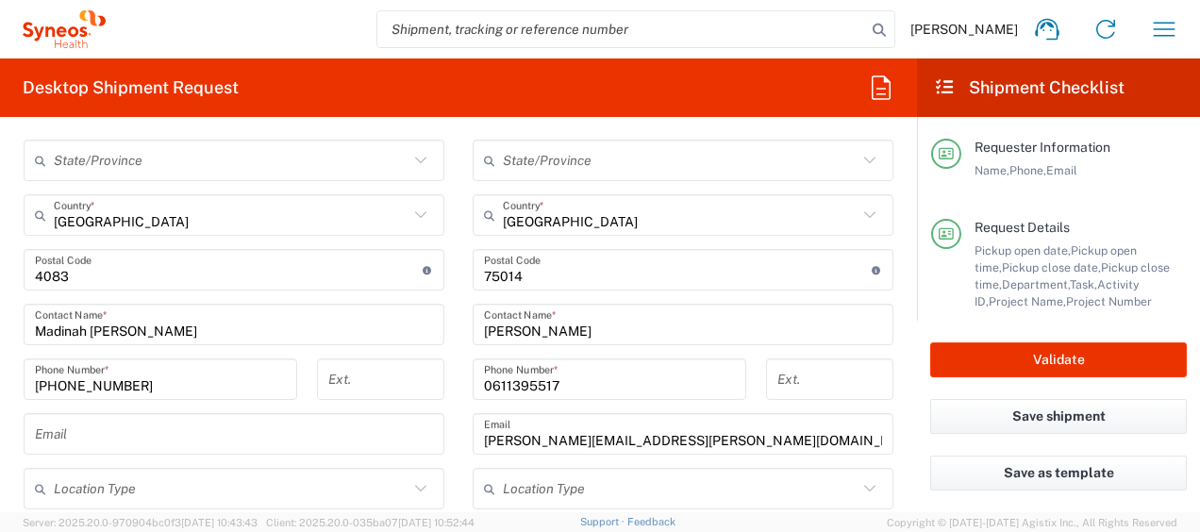
scroll to position [1158, 0]
click at [1131, 351] on button "Validate" at bounding box center [1058, 360] width 257 height 35
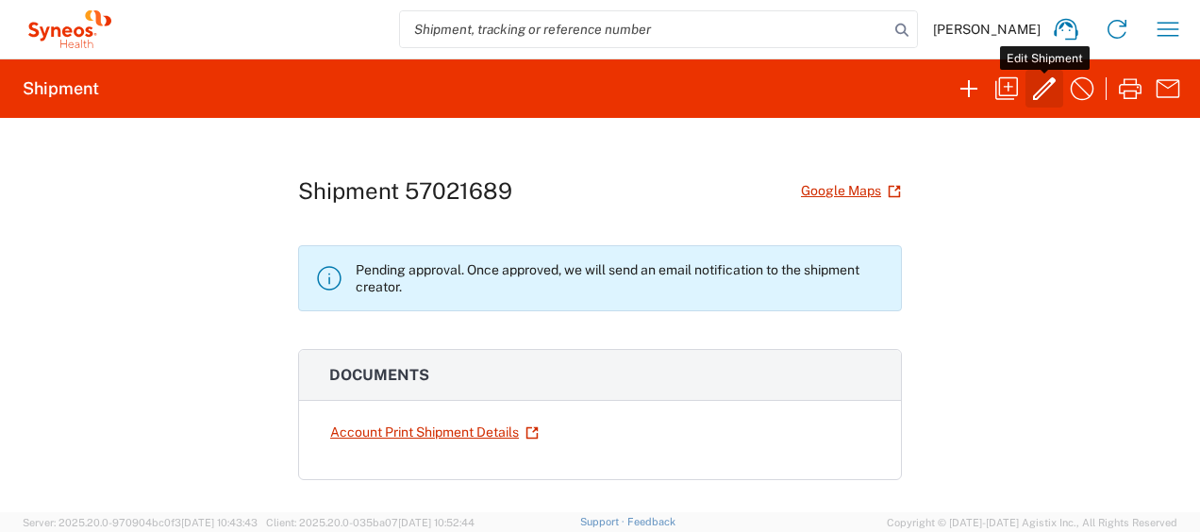
click at [1052, 79] on icon "button" at bounding box center [1044, 88] width 23 height 23
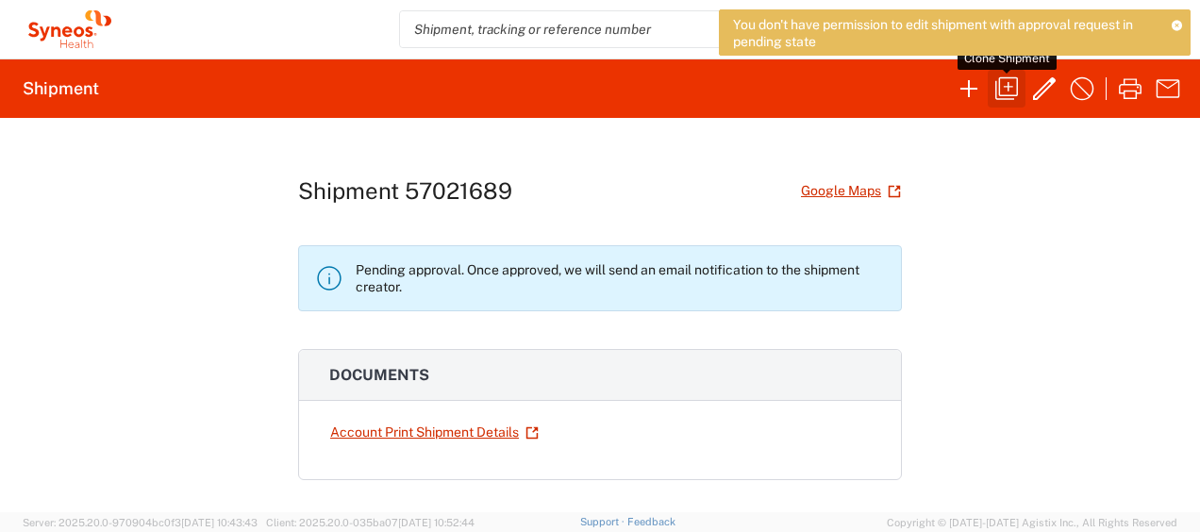
click at [1016, 81] on icon "button" at bounding box center [1006, 88] width 23 height 23
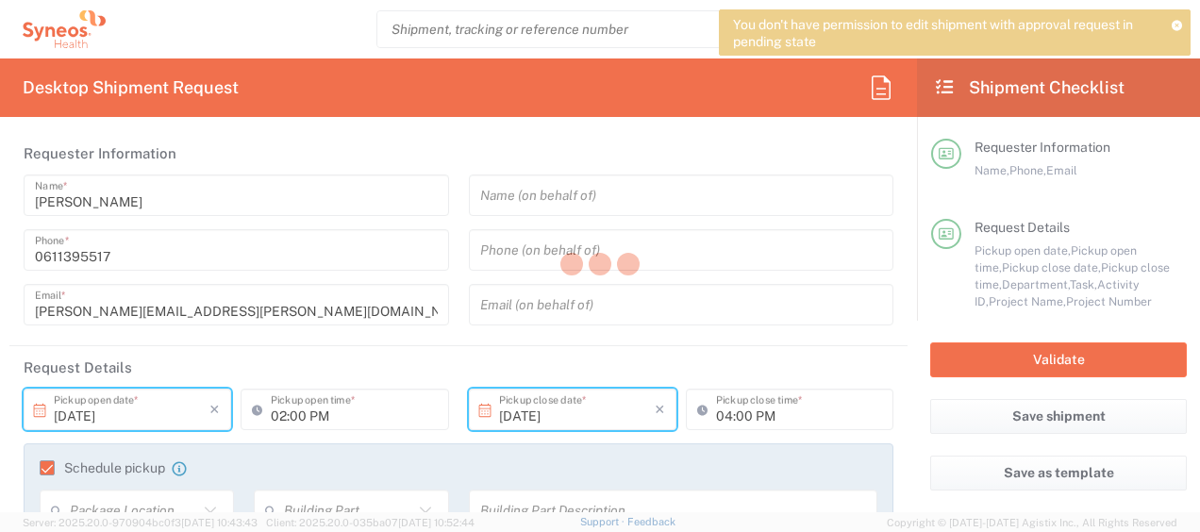
type input "03:00 PM"
type input "06:00 PM"
type textarea "javad.ghasemi@syneoshealth.com"
type input "Madinah Corpuz"
type input "Pepperhaugen 91"
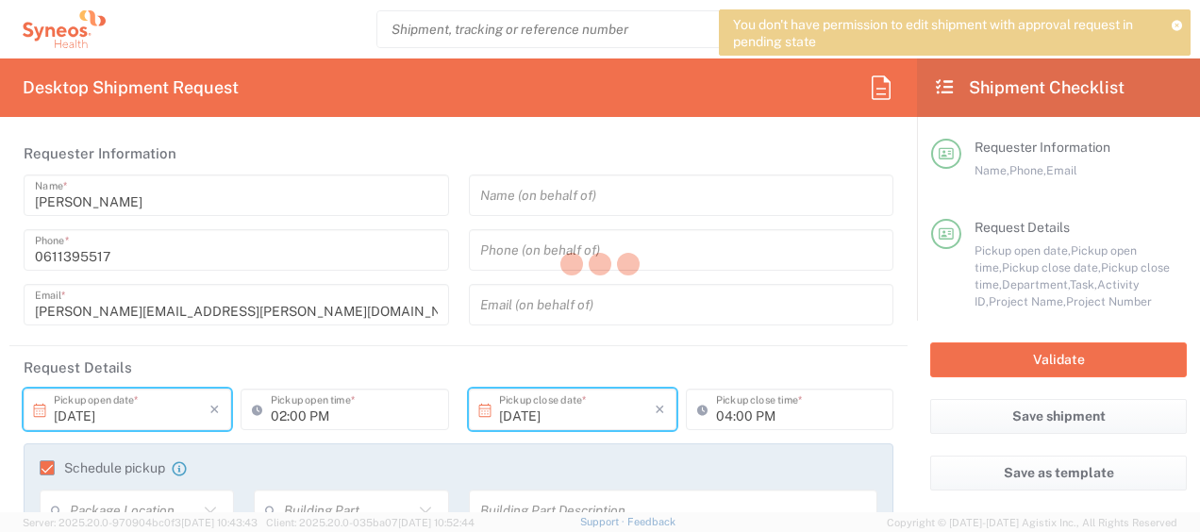
type input "Hundvåg"
type input "Norway"
type input "4083"
type input "Madinah Corpuz"
type input "+4740561815"
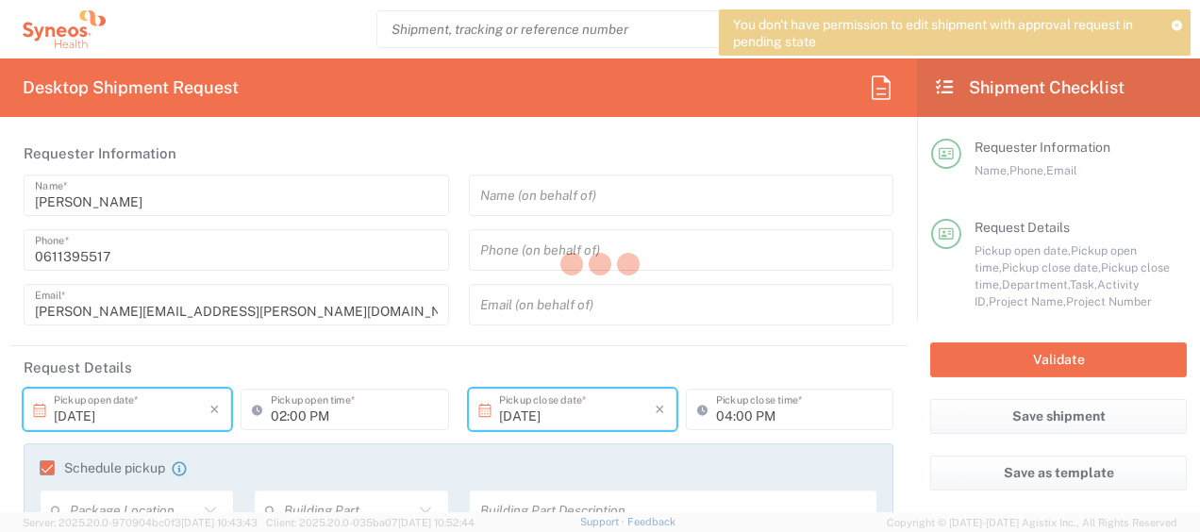
type input "Syneos Health France SARL"
type input "25 boulevard Romain Rolland"
type input "5th Floor"
type input "Paris"
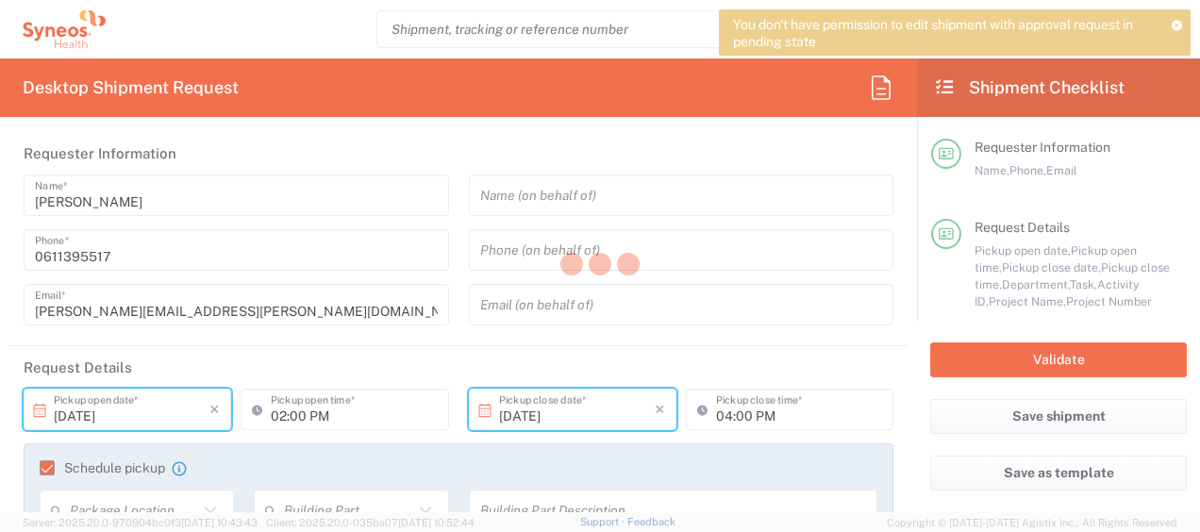
type input "France"
type input "75014"
type input "Javad Ghasemi"
type input "0611395517"
type input "javad.ghasemi@syneoshealth.com"
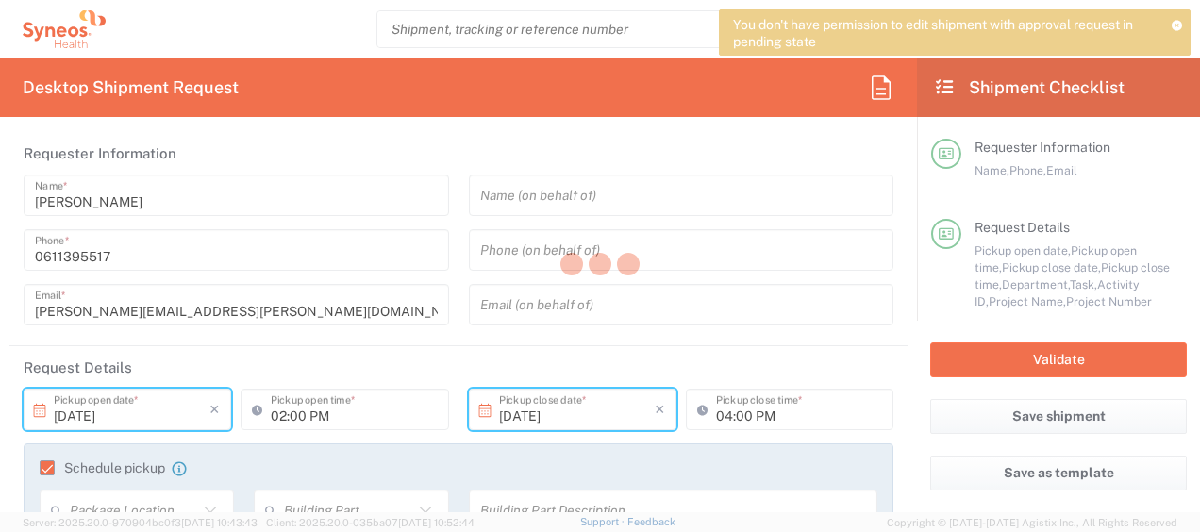
type input "Sender/Shipper"
type input "Repair/Warranty"
type input "Sender/Shipper"
type input "Delivery Duty Paid"
type input "Large Box"
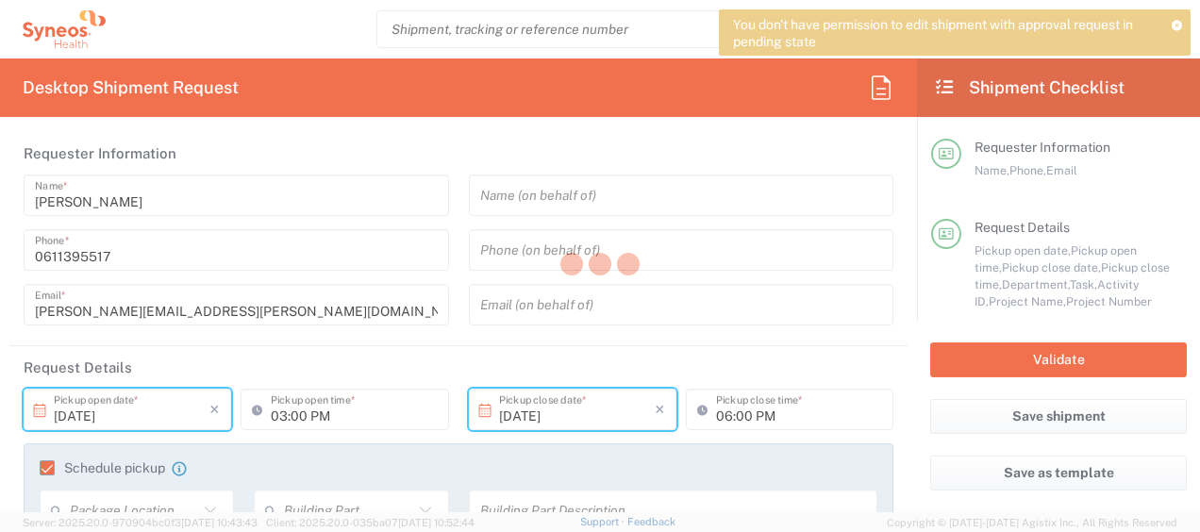
type input "4510 DEPARTMENTAL EXPENSE"
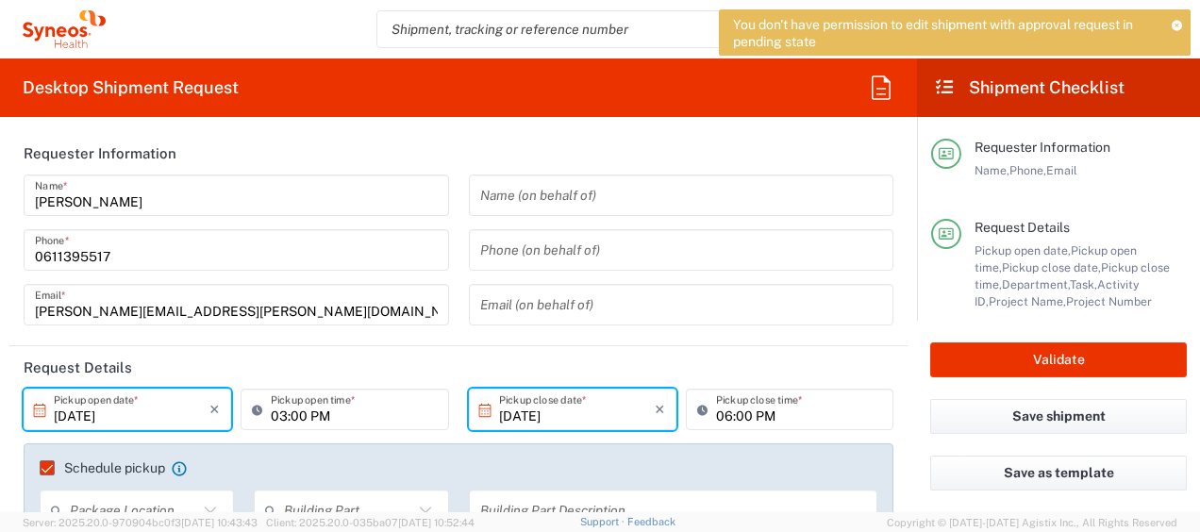
type input "4510"
type input "4510 DEPARTMENTAL EXPENSE"
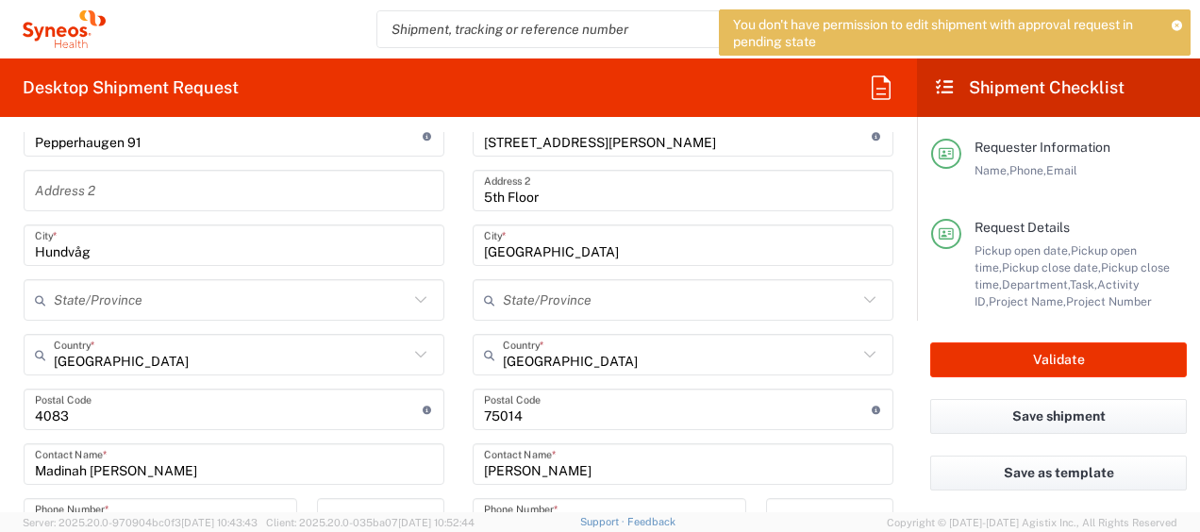
scroll to position [1074, 0]
